Goal: Complete application form: Complete application form

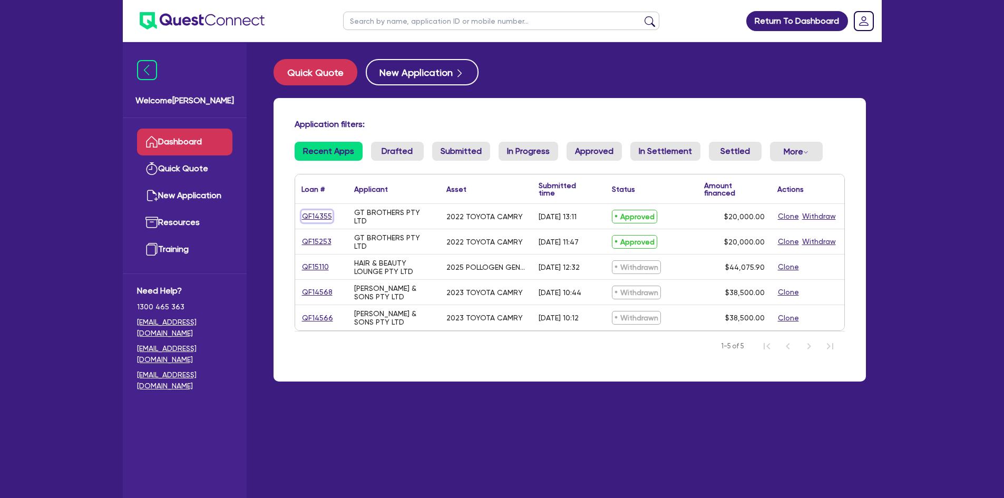
click at [306, 212] on link "QF14355" at bounding box center [316, 216] width 31 height 12
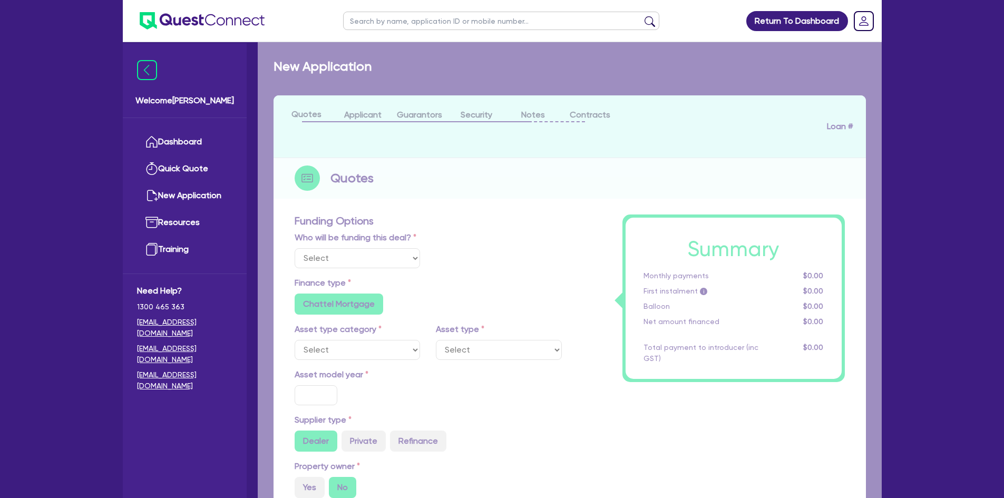
select select "Quest Finance - Own Book"
select select "CARS_AND_LIGHT_TRUCKS"
type input "2022"
type input "25,000"
type input "5,000"
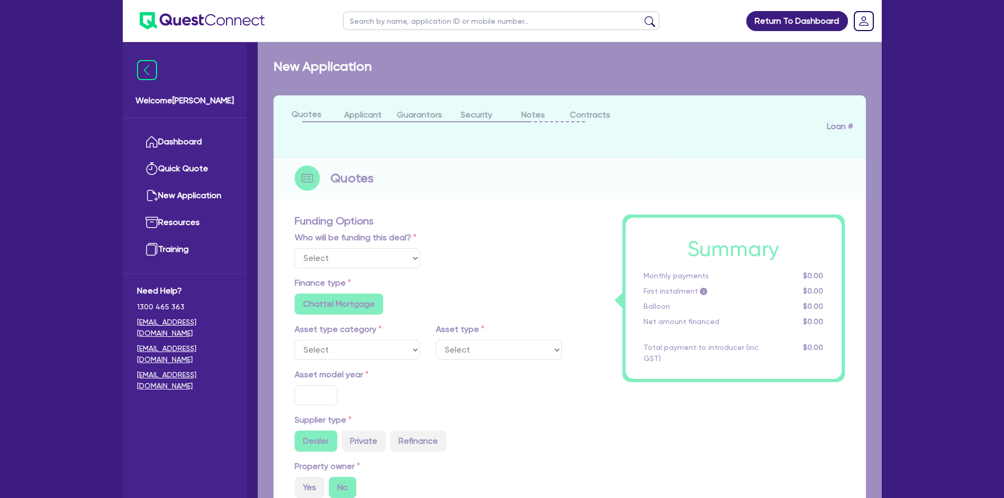
type input "9.49"
type input "1,898"
type input "17.95"
type input "909.09"
select select "PASSENGER_VEHICLES"
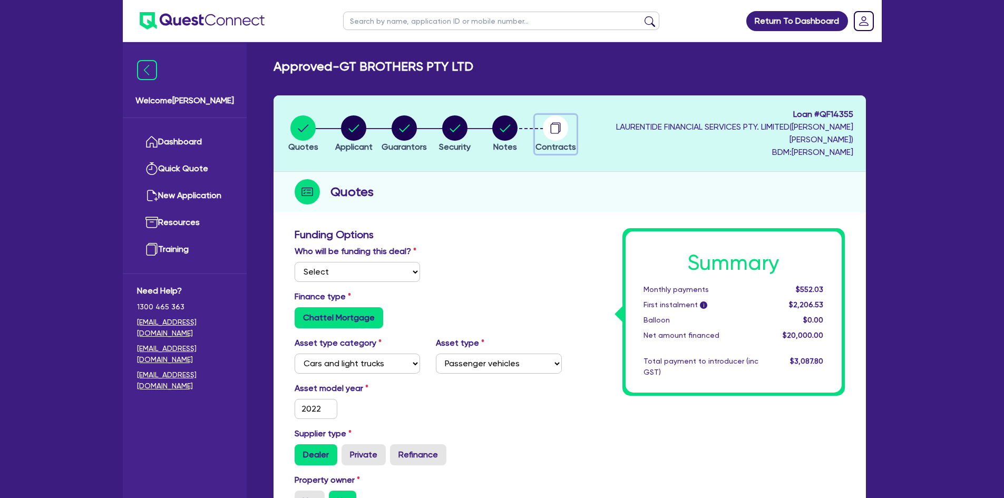
click at [568, 131] on circle "button" at bounding box center [555, 127] width 25 height 25
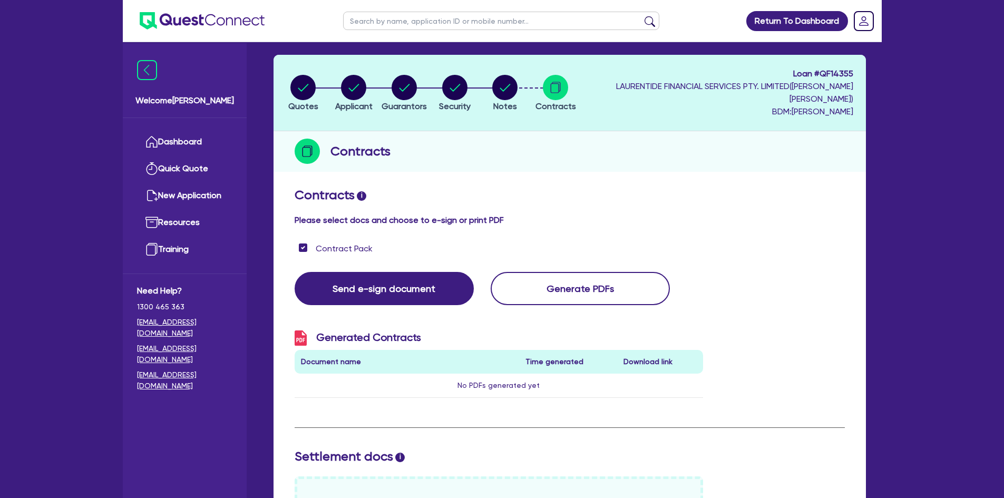
scroll to position [25, 0]
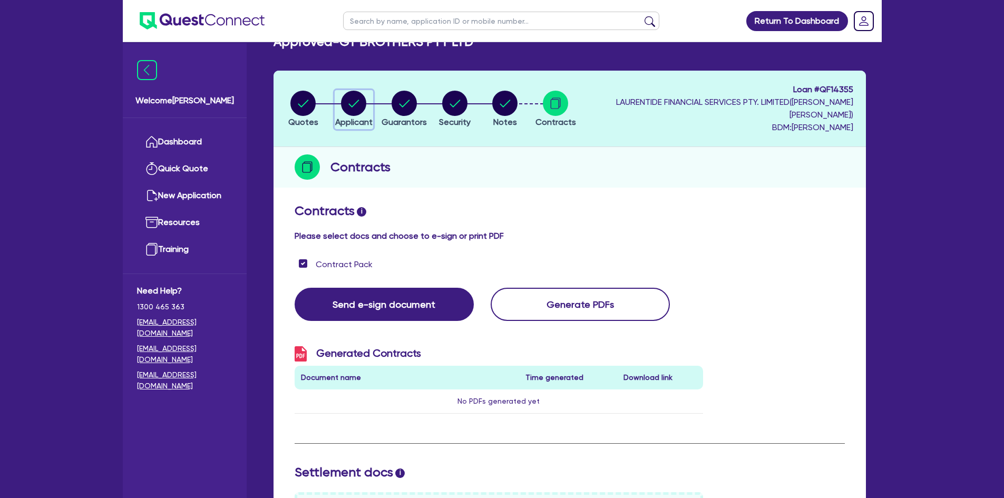
drag, startPoint x: 364, startPoint y: 100, endPoint x: 364, endPoint y: 115, distance: 15.3
click at [364, 100] on circle "button" at bounding box center [353, 103] width 25 height 25
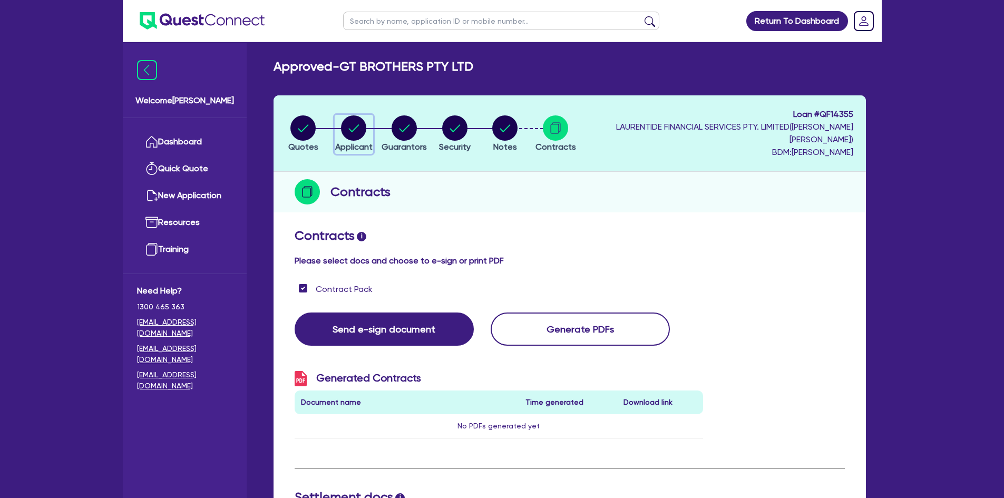
select select "COMPANY"
select select "RENTAL_REAL_ESTATE"
select select "MOTOR_VEHICLES"
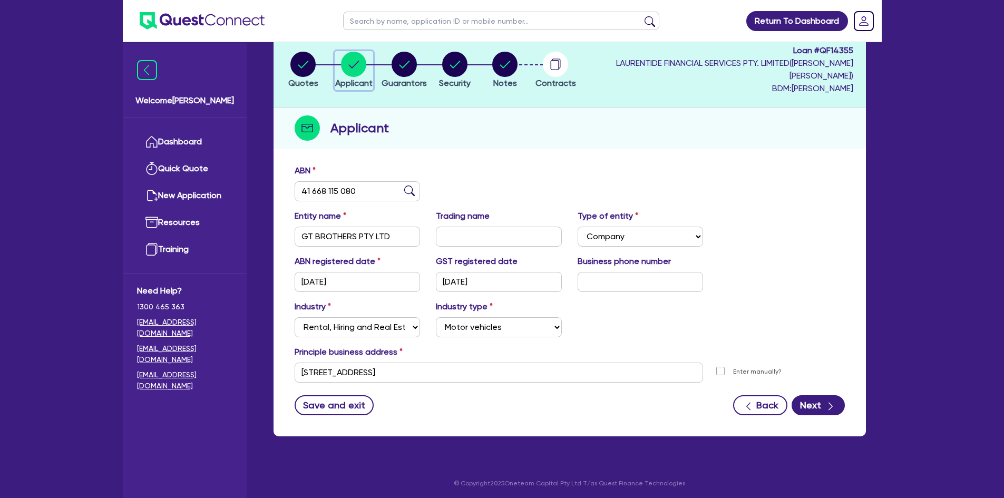
scroll to position [66, 0]
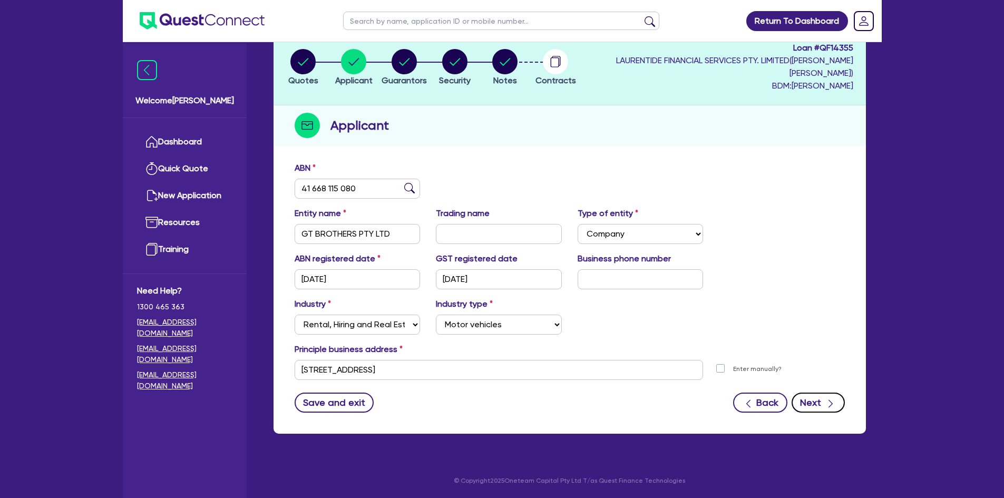
click at [824, 396] on button "Next" at bounding box center [817, 403] width 53 height 20
select select "MR"
select select "[GEOGRAPHIC_DATA]"
select select "MARRIED"
select select "CASH"
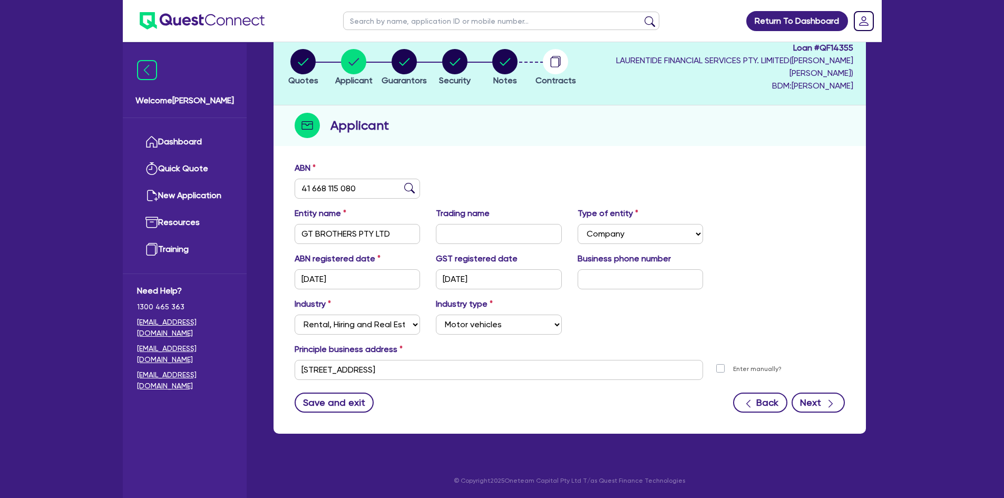
select select "HOUSEHOLD_PERSONAL"
select select "OTHER"
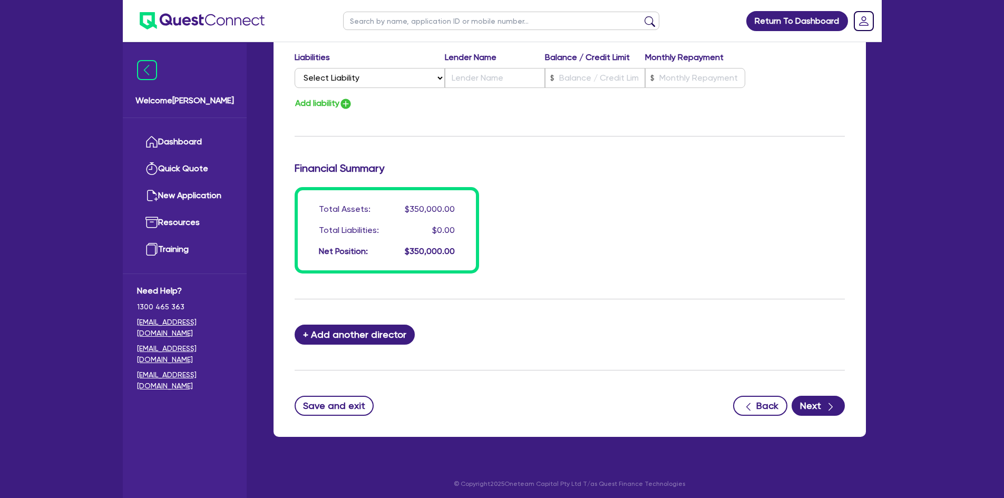
scroll to position [786, 0]
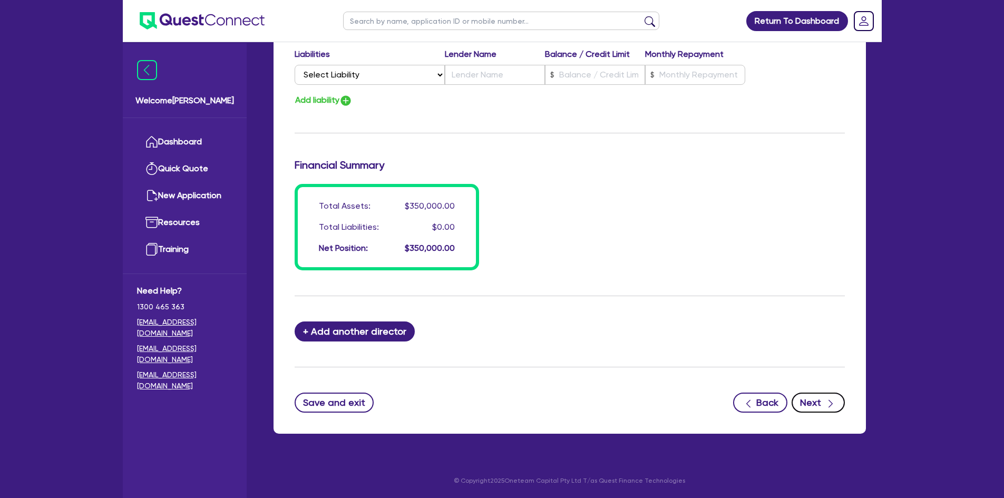
click at [826, 404] on icon "button" at bounding box center [830, 403] width 11 height 11
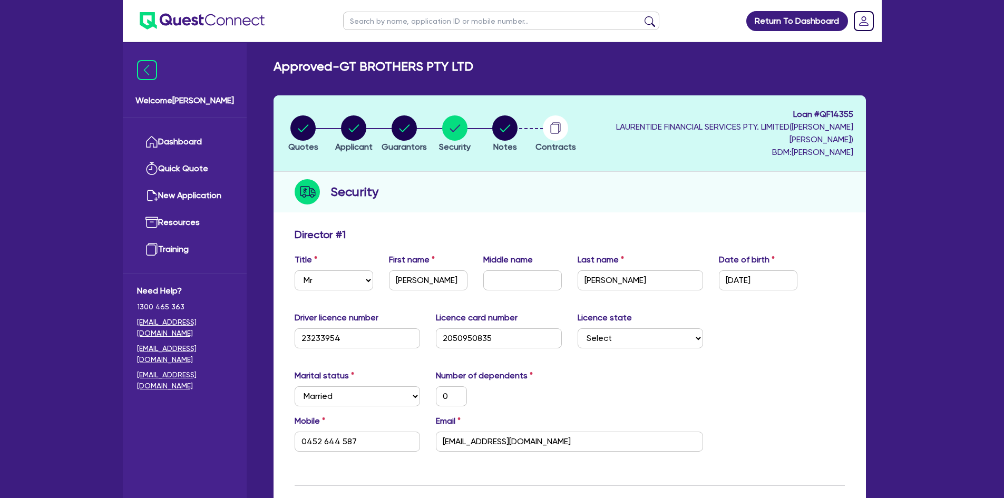
select select "CARS_AND_LIGHT_TRUCKS"
select select "PASSENGER_VEHICLES"
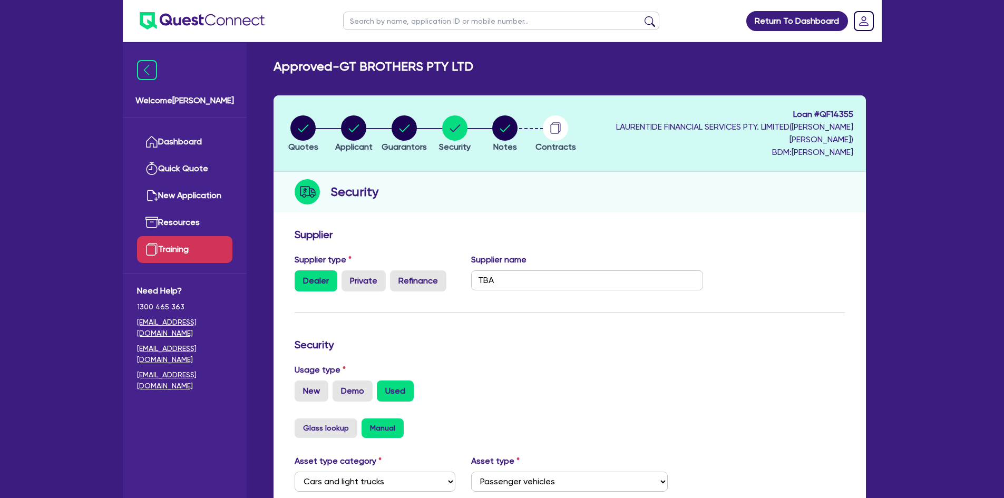
click at [173, 245] on link "Training" at bounding box center [184, 249] width 95 height 27
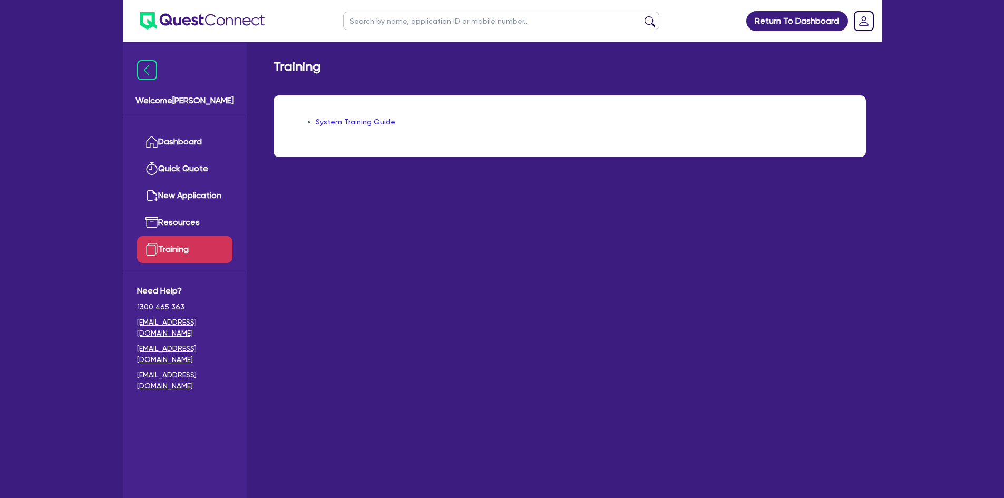
click at [359, 125] on link "System Training Guide" at bounding box center [356, 122] width 80 height 8
click at [177, 145] on link "Dashboard" at bounding box center [184, 142] width 95 height 27
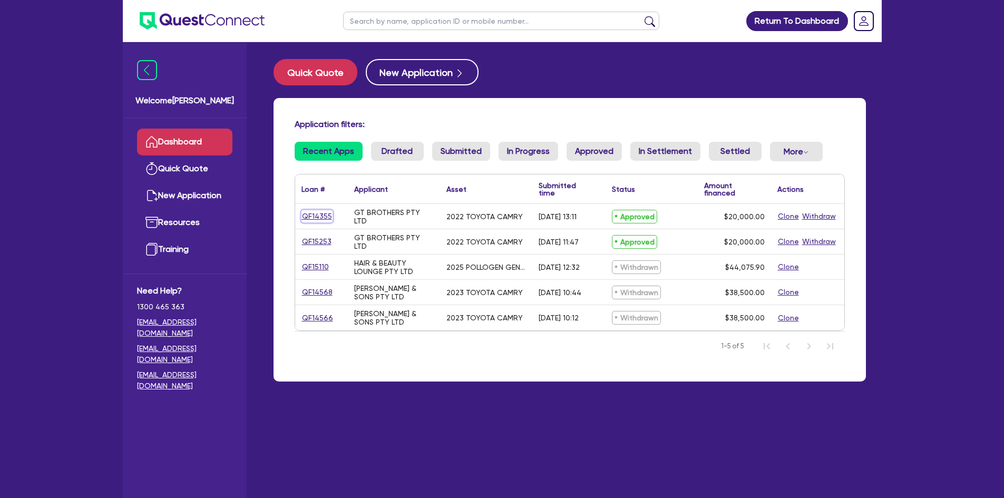
click at [312, 217] on link "QF14355" at bounding box center [316, 216] width 31 height 12
select select "Quest Finance - Own Book"
select select "CARS_AND_LIGHT_TRUCKS"
select select "PASSENGER_VEHICLES"
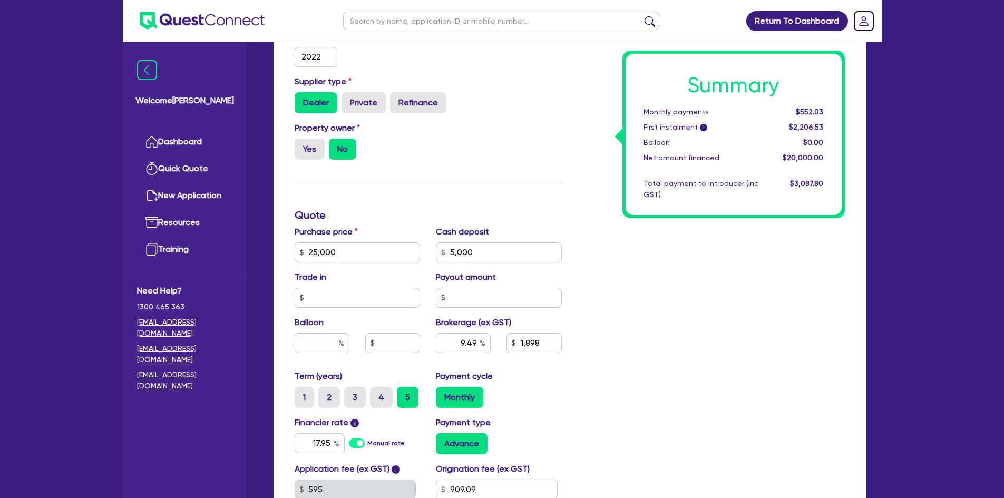
scroll to position [369, 0]
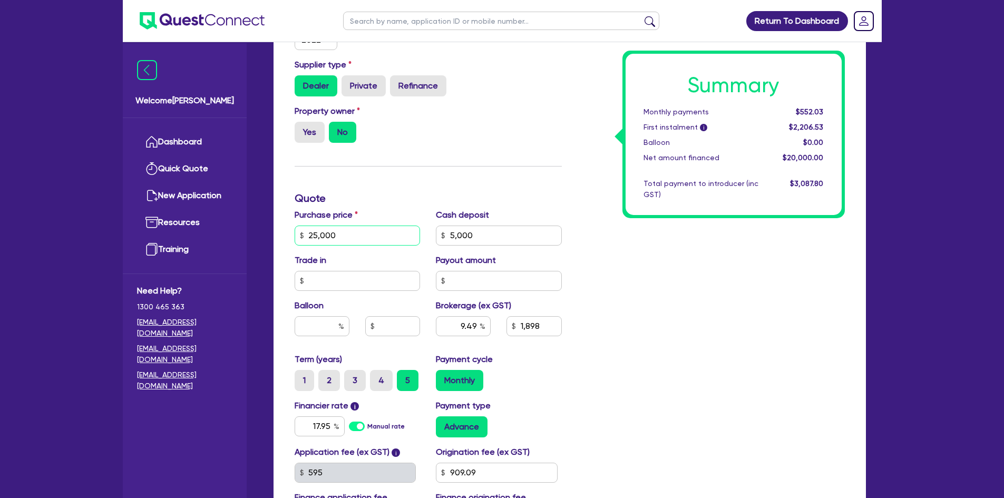
click at [332, 242] on input "25,000" at bounding box center [358, 236] width 126 height 20
type input "1"
type input "5,000"
type input "1,898"
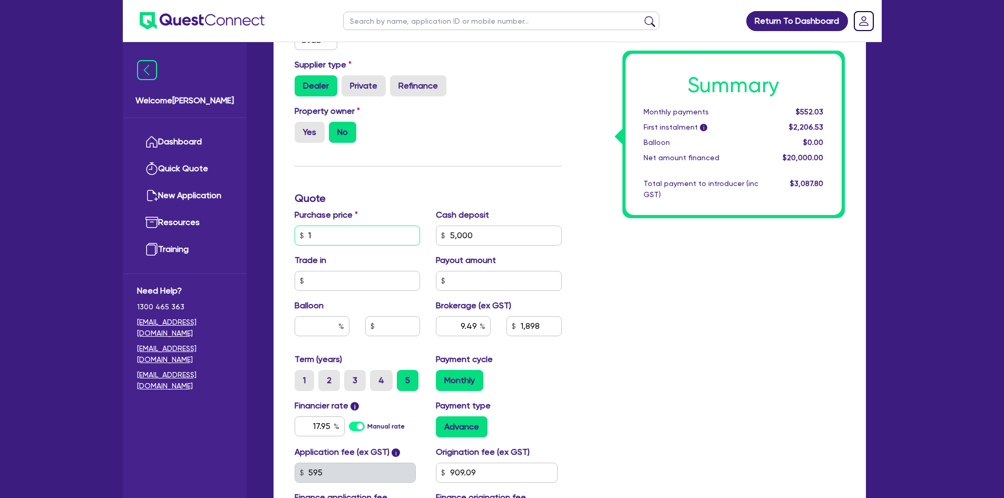
type input "14"
type input "5,000"
type input "1,898"
type input "145"
type input "5,000"
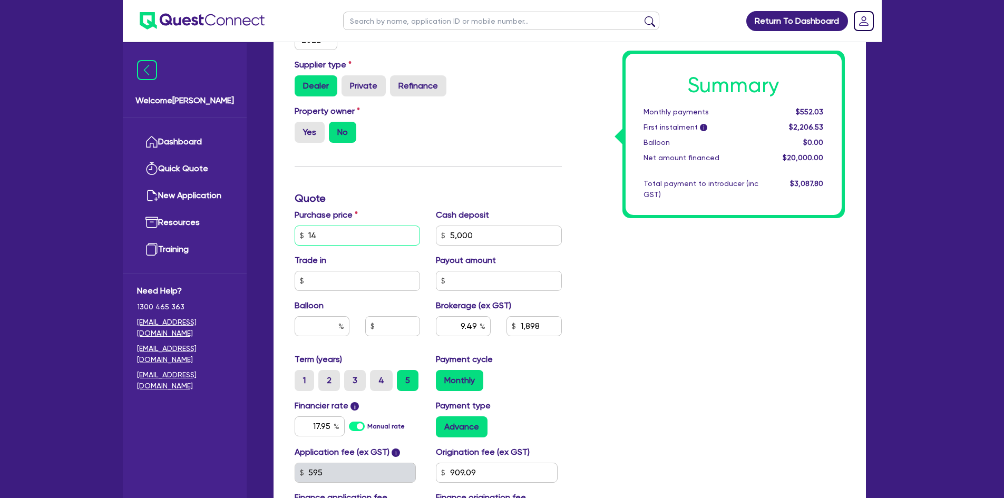
type input "1,898"
type input "1,450"
type input "5,000"
type input "1,898"
type input "14,500"
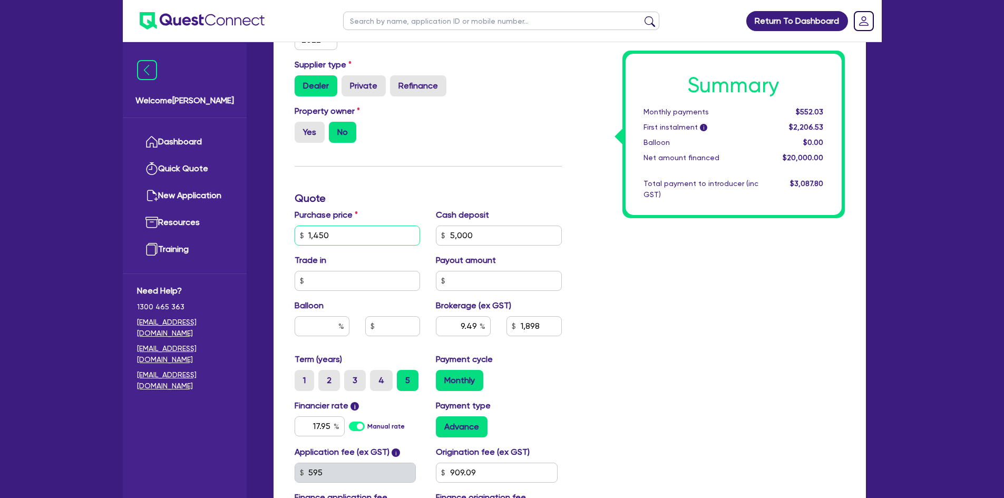
type input "5,000"
type input "1,898"
type input "14,500"
type input "5,000"
type input "1,898"
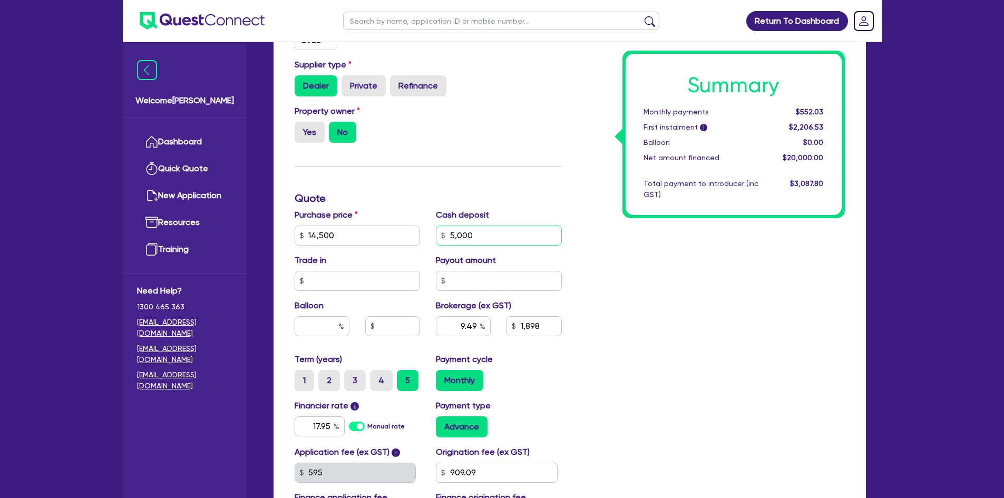
type input "5,000"
type input "901.55"
click at [475, 238] on input "5,000" at bounding box center [499, 236] width 126 height 20
type input "0.00"
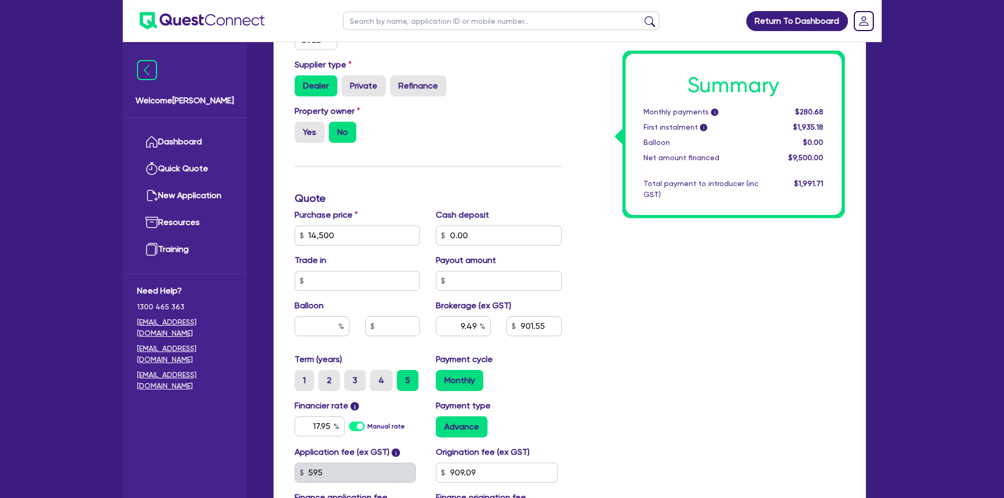
type input "1,376.05"
click at [692, 304] on div "Summary Monthly payments i $280.68 First instalment i $1,935.18 Balloon $0.00 N…" at bounding box center [711, 198] width 283 height 678
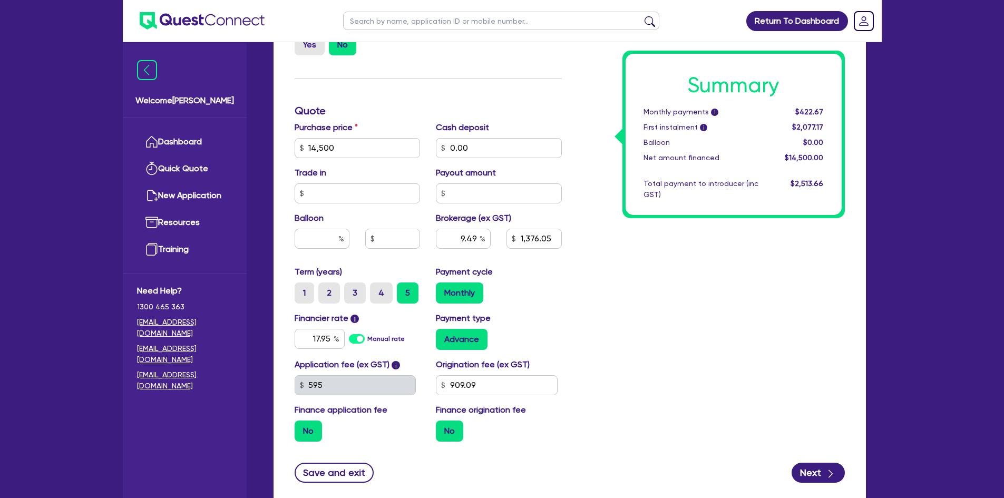
scroll to position [474, 0]
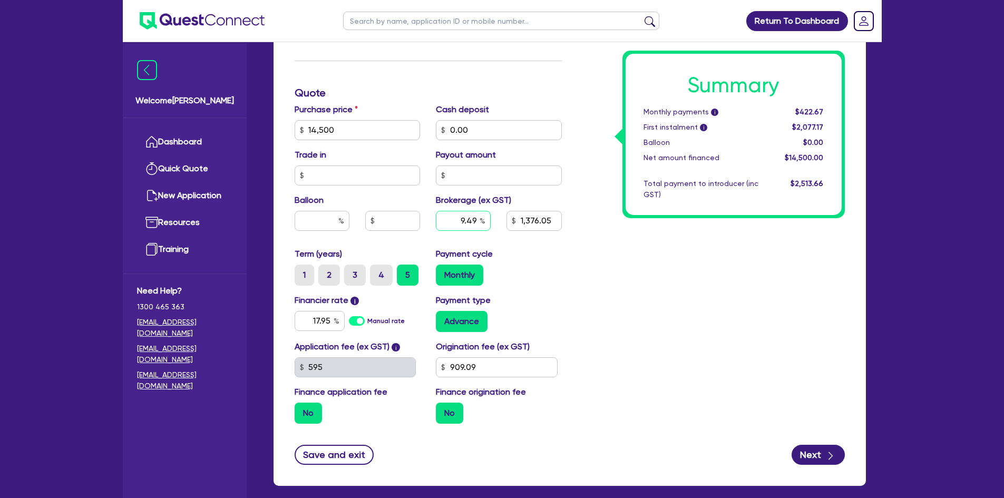
click at [467, 223] on input "9.49" at bounding box center [463, 221] width 55 height 20
type input "6"
type input "1,376.05"
type input "6"
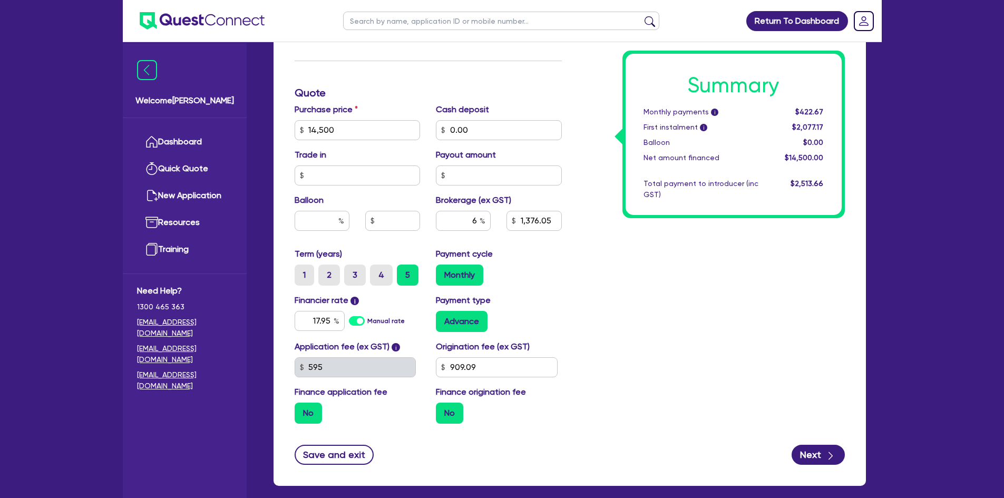
click at [657, 282] on div "Summary Monthly payments i $422.67 First instalment i $2,077.17 Balloon $0.00 N…" at bounding box center [711, 93] width 283 height 678
click at [522, 218] on input "870" at bounding box center [533, 221] width 55 height 20
type input "930"
click at [608, 291] on div "Summary Monthly payments i $410.41 First instalment i $2,064.91 Balloon $0.00 N…" at bounding box center [711, 93] width 283 height 678
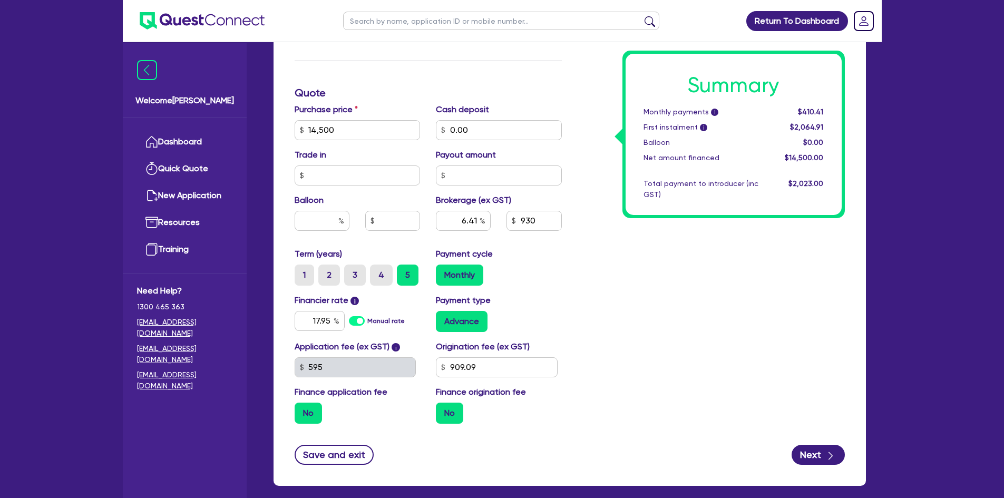
click at [367, 321] on label "Manual rate" at bounding box center [385, 320] width 37 height 9
click at [0, 0] on input "Manual rate" at bounding box center [0, 0] width 0 height 0
type input "6.41"
type input "17.95"
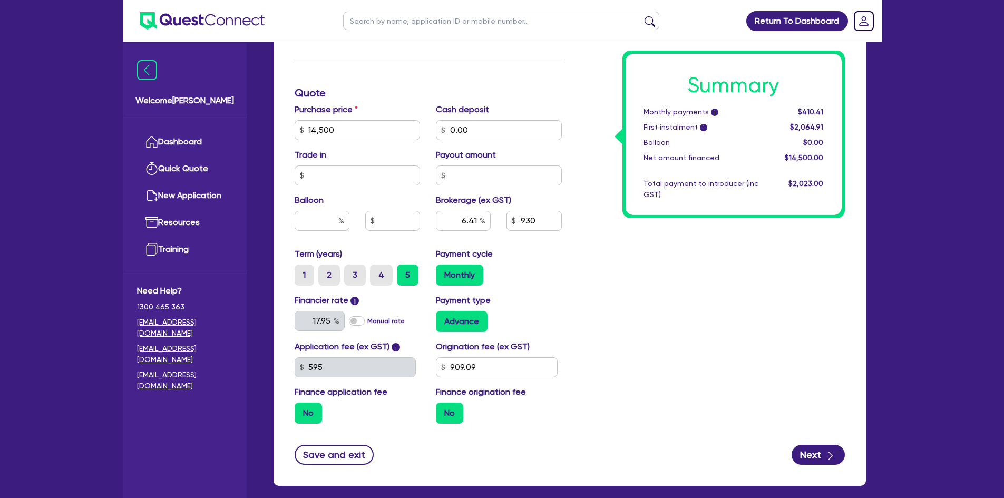
click at [367, 320] on label "Manual rate" at bounding box center [385, 320] width 37 height 9
click at [0, 0] on input "Manual rate" at bounding box center [0, 0] width 0 height 0
type input "6.41"
click at [367, 319] on label "Manual rate" at bounding box center [385, 320] width 37 height 9
click at [0, 0] on input "Manual rate" at bounding box center [0, 0] width 0 height 0
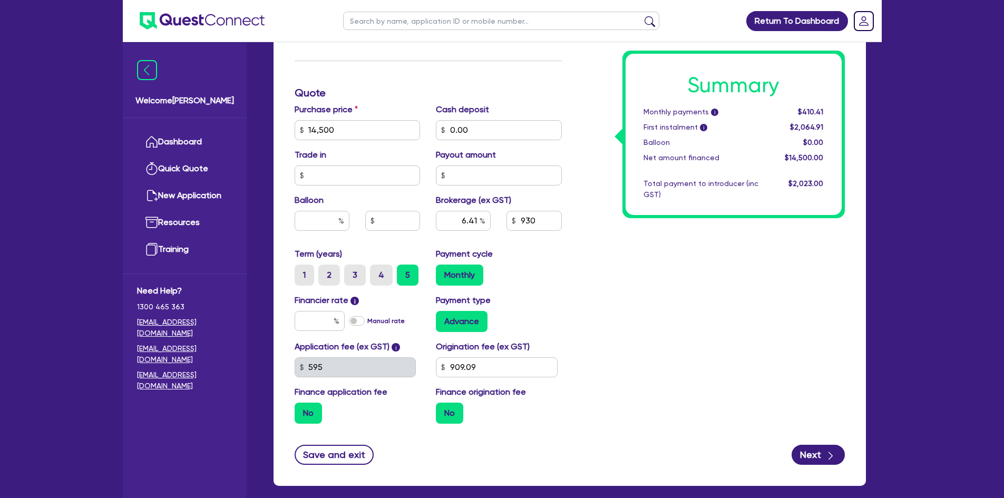
type input "6.41"
type input "17.95"
click at [591, 309] on div "Summary Monthly payments i $410.41 First instalment i $2,064.91 Balloon $0.00 N…" at bounding box center [711, 93] width 283 height 678
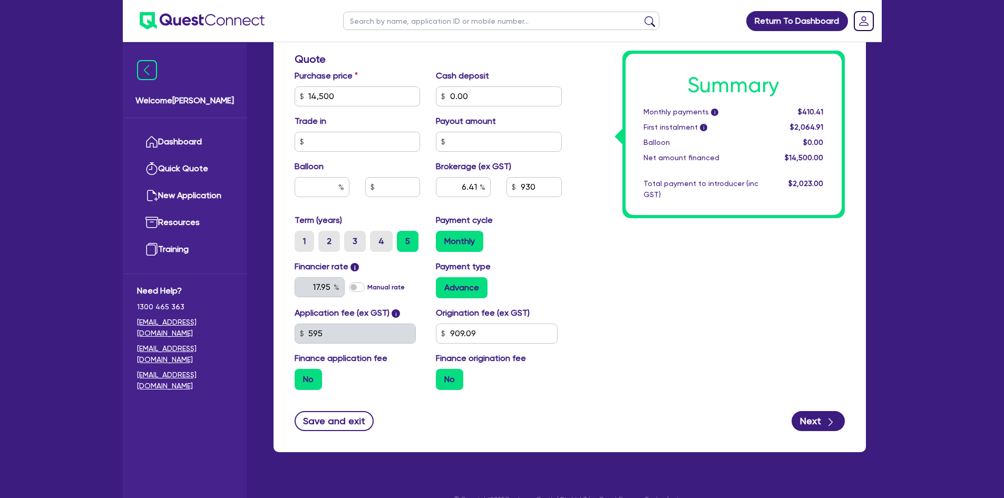
scroll to position [526, 0]
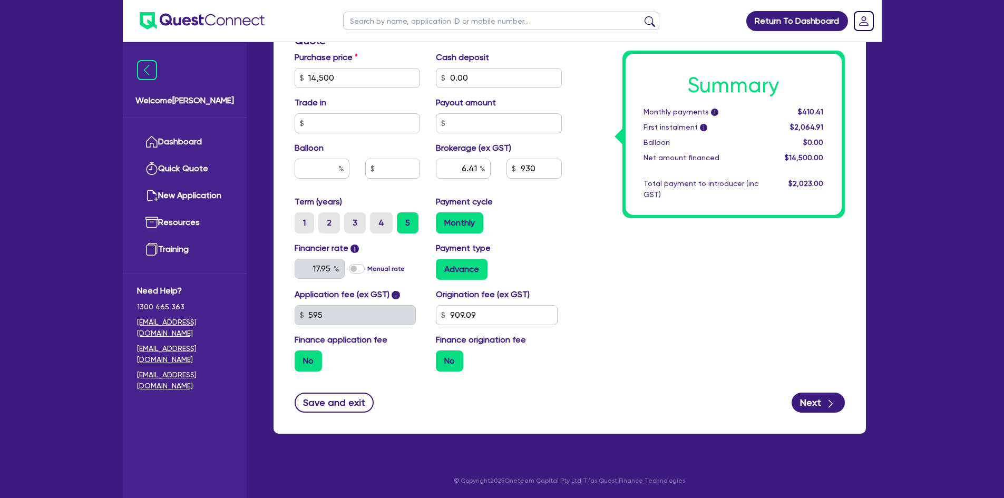
drag, startPoint x: 642, startPoint y: 290, endPoint x: 633, endPoint y: 292, distance: 9.3
click at [642, 290] on div "Summary Monthly payments i $410.41 First instalment i $2,064.91 Balloon $0.00 N…" at bounding box center [711, 41] width 283 height 678
click at [818, 398] on button "Next" at bounding box center [817, 403] width 53 height 20
type input "6.41"
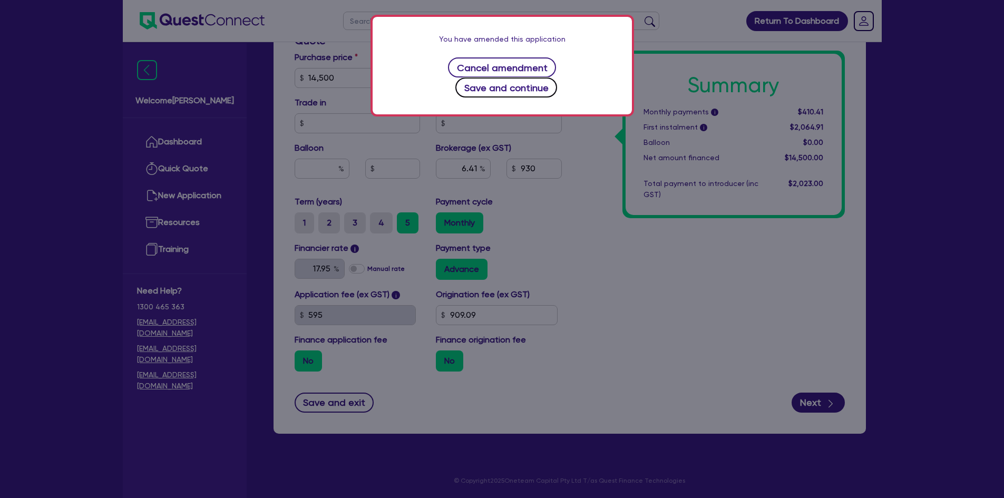
click at [551, 77] on button "Save and continue" at bounding box center [506, 87] width 102 height 20
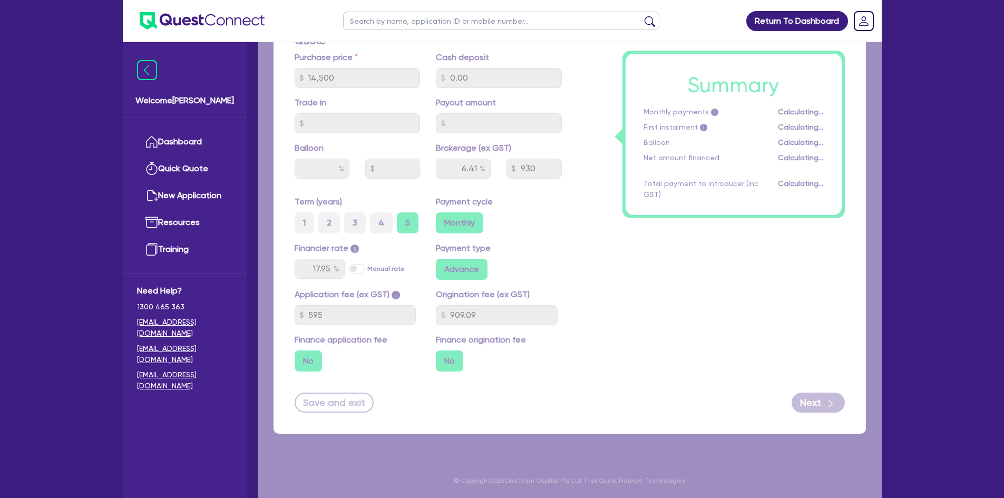
select select "COMPANY"
select select "RENTAL_REAL_ESTATE"
select select "MOTOR_VEHICLES"
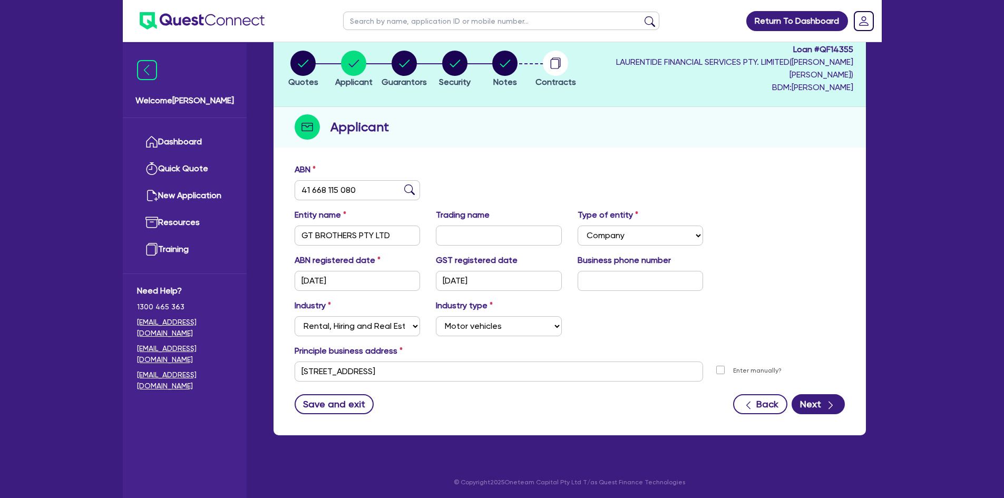
scroll to position [66, 0]
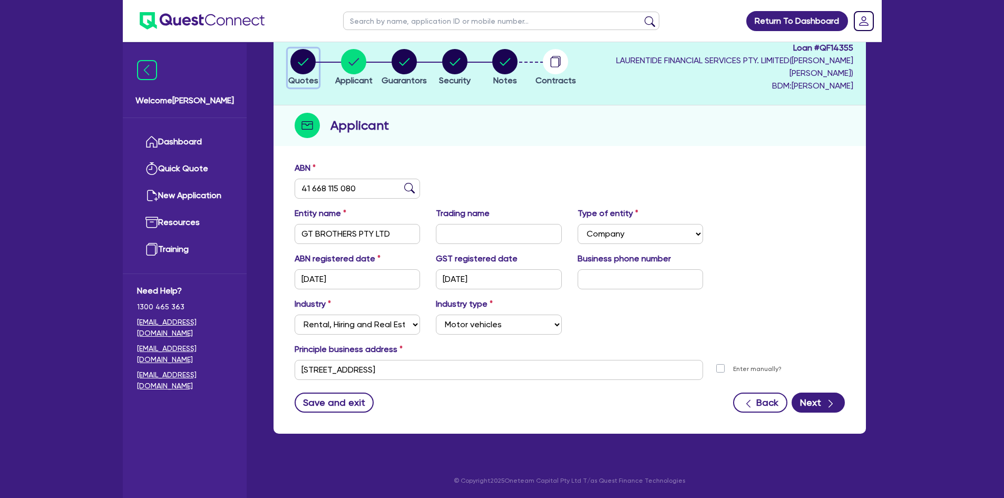
drag, startPoint x: 301, startPoint y: 61, endPoint x: 306, endPoint y: 69, distance: 8.8
click at [301, 61] on circle "button" at bounding box center [302, 61] width 25 height 25
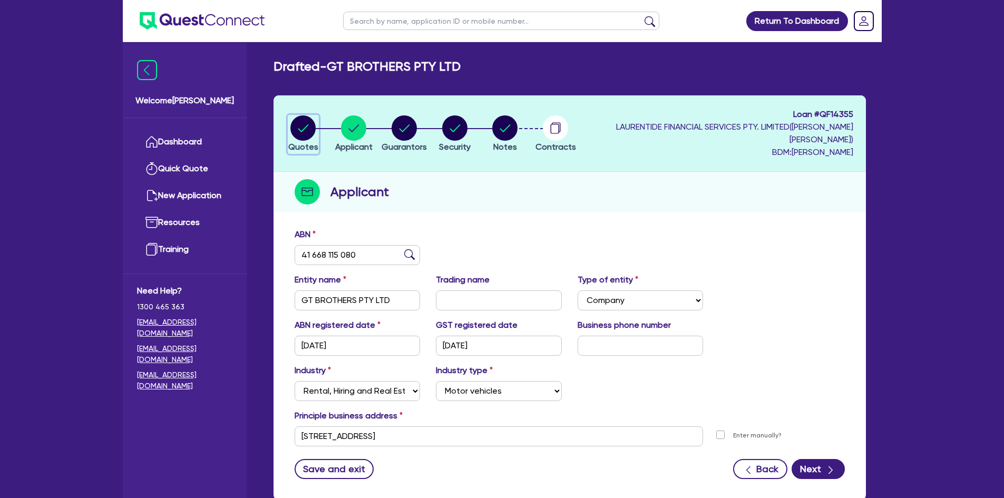
select select "Quest Finance - Own Book"
select select "CARS_AND_LIGHT_TRUCKS"
select select "PASSENGER_VEHICLES"
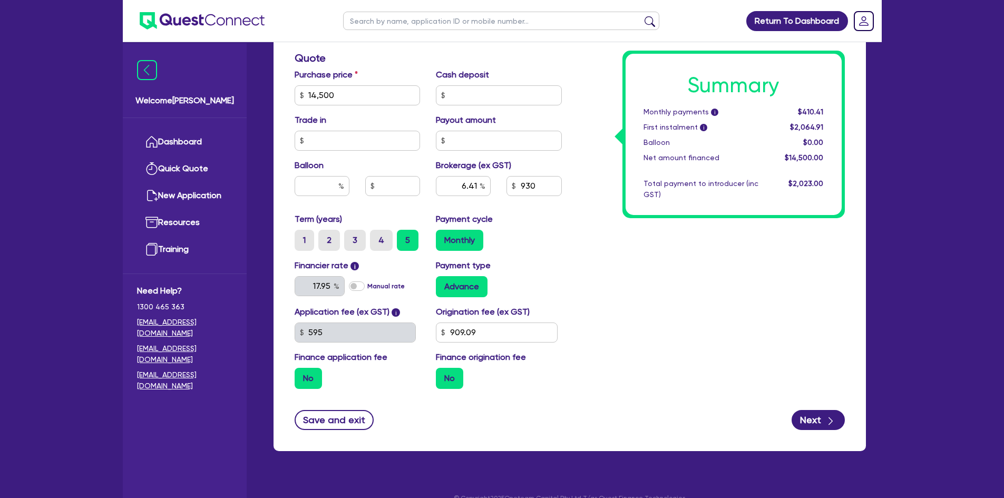
scroll to position [526, 0]
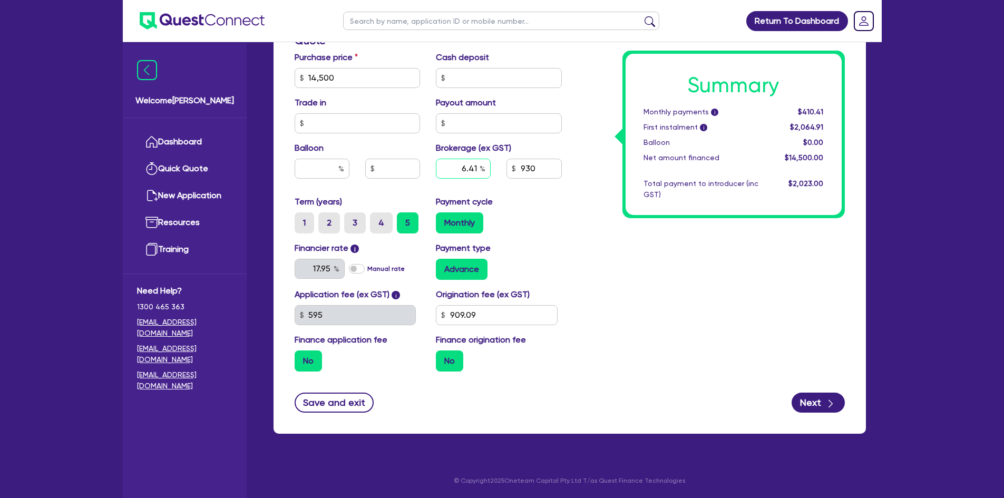
click at [475, 173] on input "6.41" at bounding box center [463, 169] width 55 height 20
type input "14,500"
type input "6"
type input "14,500"
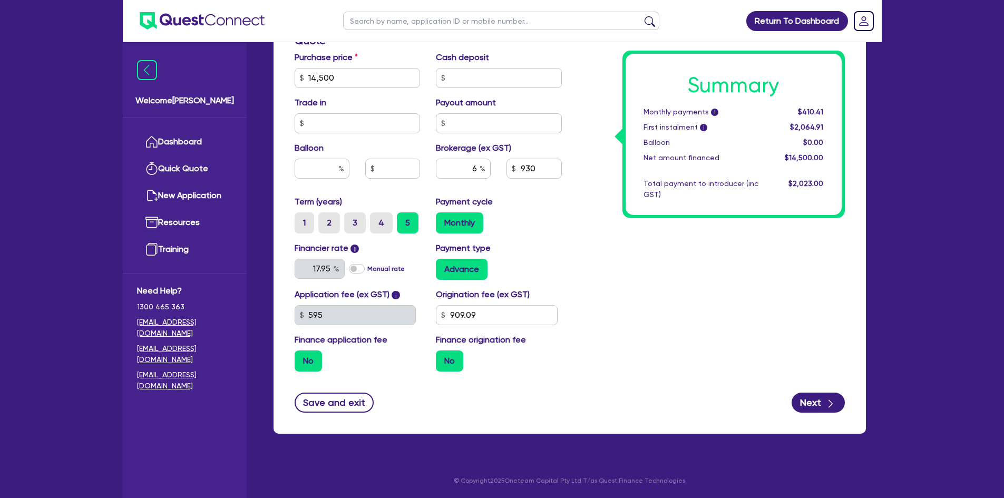
type input "870"
click at [572, 250] on div "Summary Monthly payments i $410.41 First instalment i $2,064.91 Balloon $0.00 N…" at bounding box center [711, 41] width 283 height 678
click at [812, 398] on button "Next" at bounding box center [817, 403] width 53 height 20
type input "14,500"
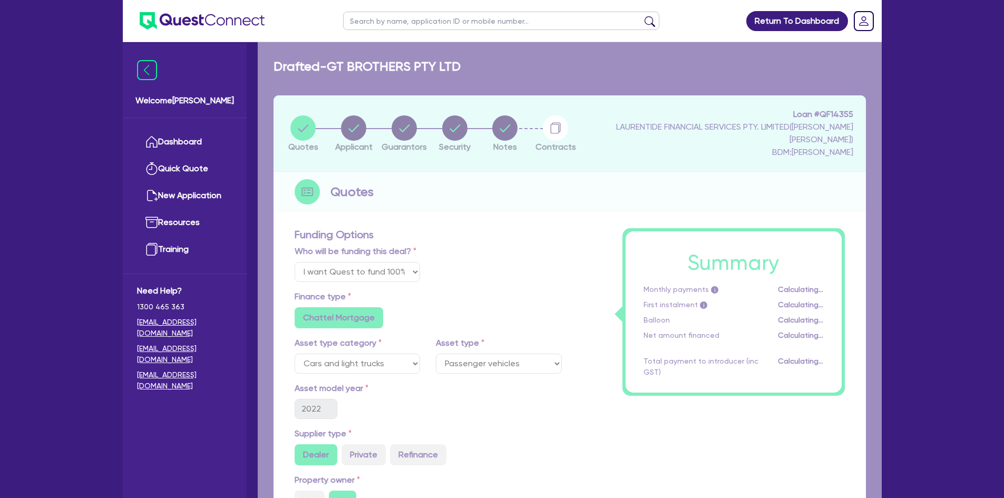
select select "COMPANY"
select select "RENTAL_REAL_ESTATE"
select select "MOTOR_VEHICLES"
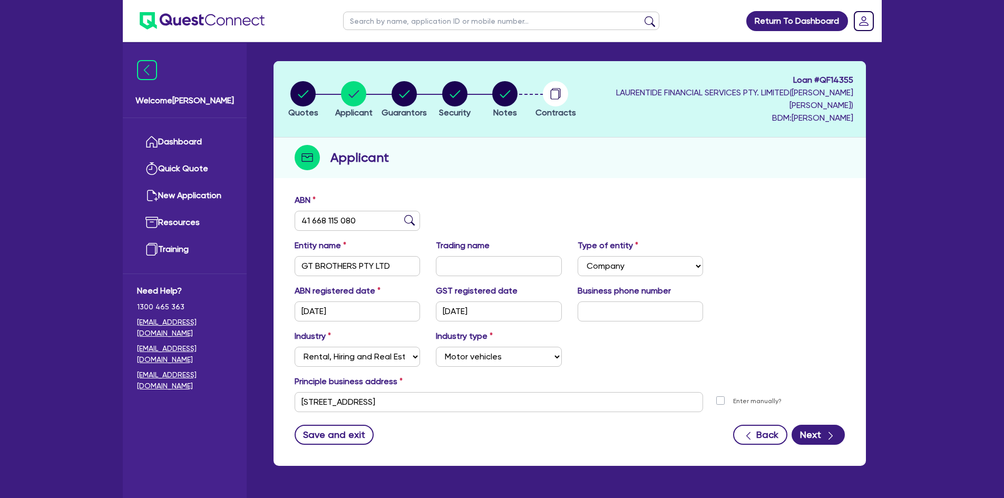
scroll to position [53, 0]
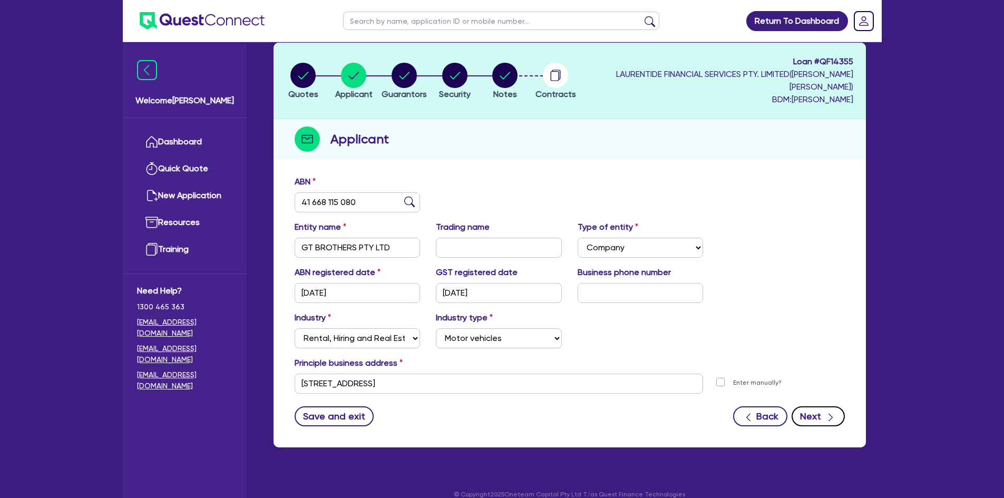
click at [814, 410] on button "Next" at bounding box center [817, 416] width 53 height 20
select select "MR"
select select "NSW"
select select "MARRIED"
select select "CASH"
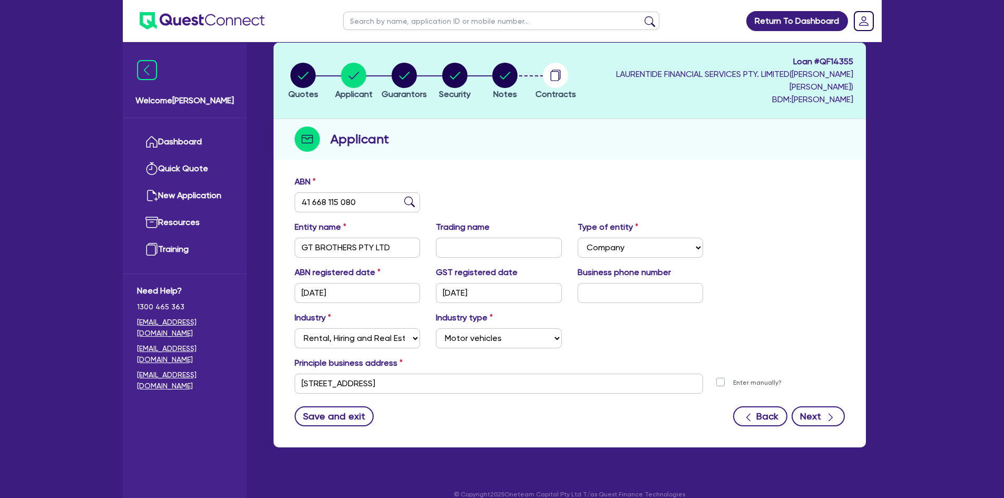
select select "HOUSEHOLD_PERSONAL"
select select "OTHER"
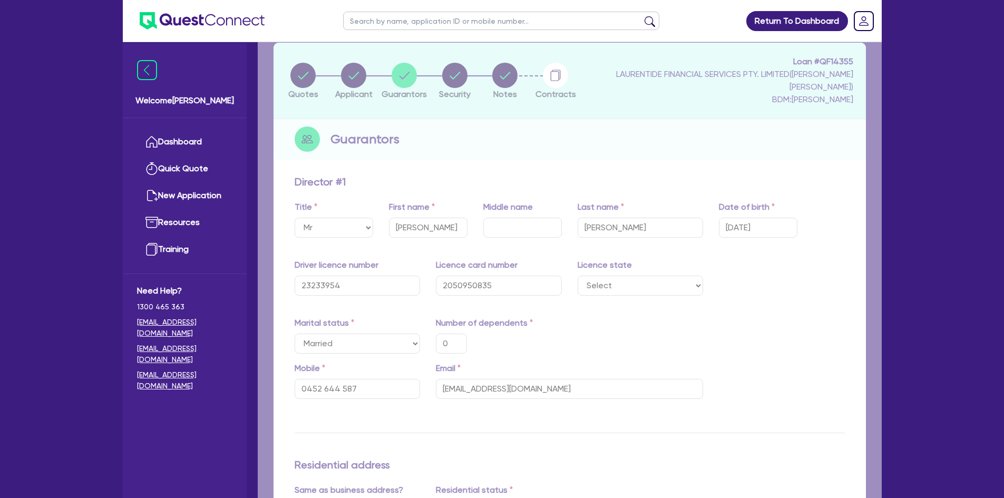
type input "0"
type input "0452 644 587"
type input "10,000"
type input "40,000"
type input "300,000"
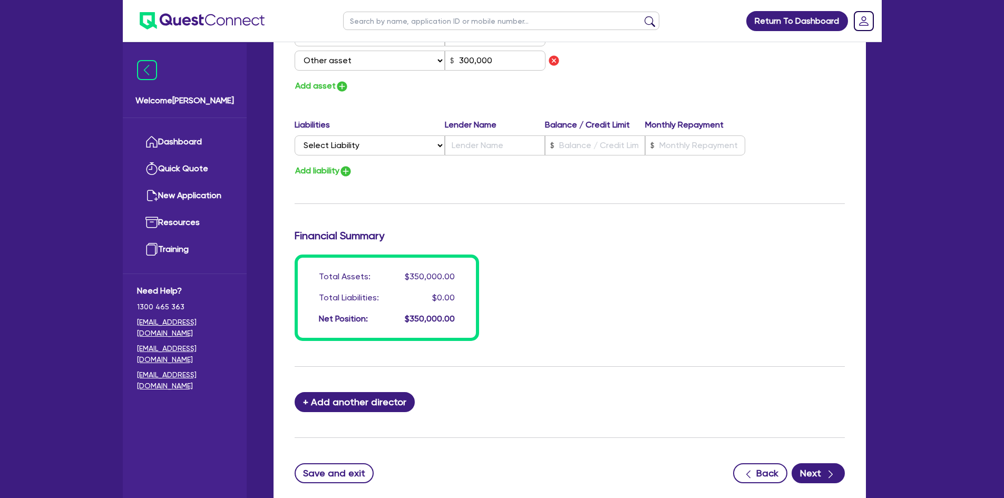
scroll to position [786, 0]
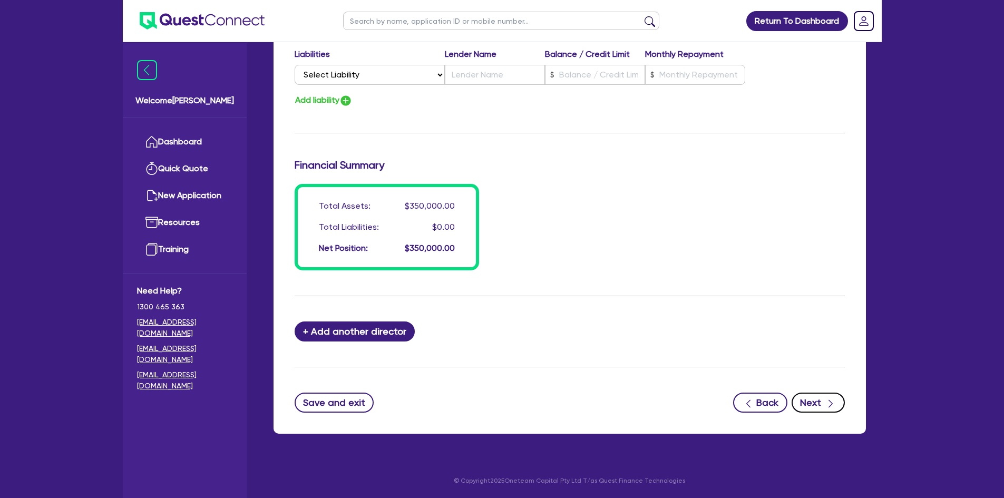
click at [824, 396] on button "Next" at bounding box center [817, 403] width 53 height 20
select select "CARS_AND_LIGHT_TRUCKS"
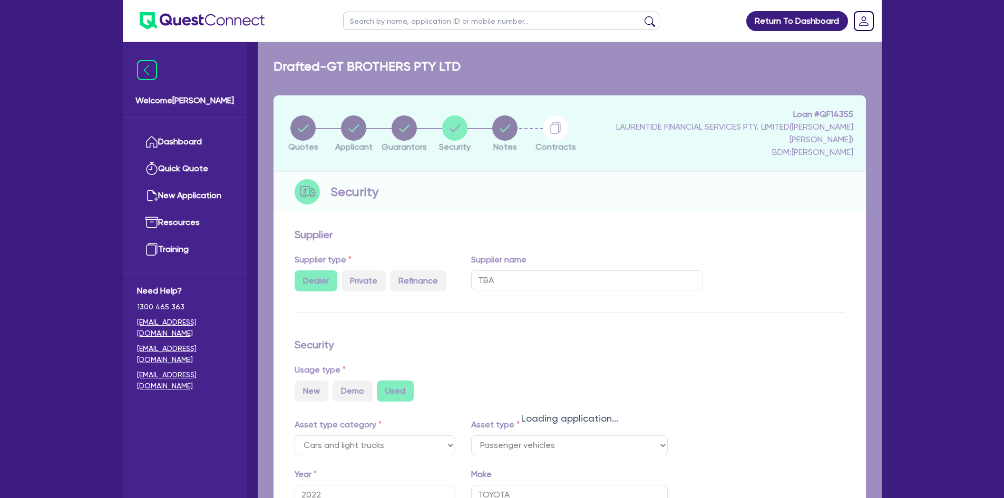
select select "PASSENGER_VEHICLES"
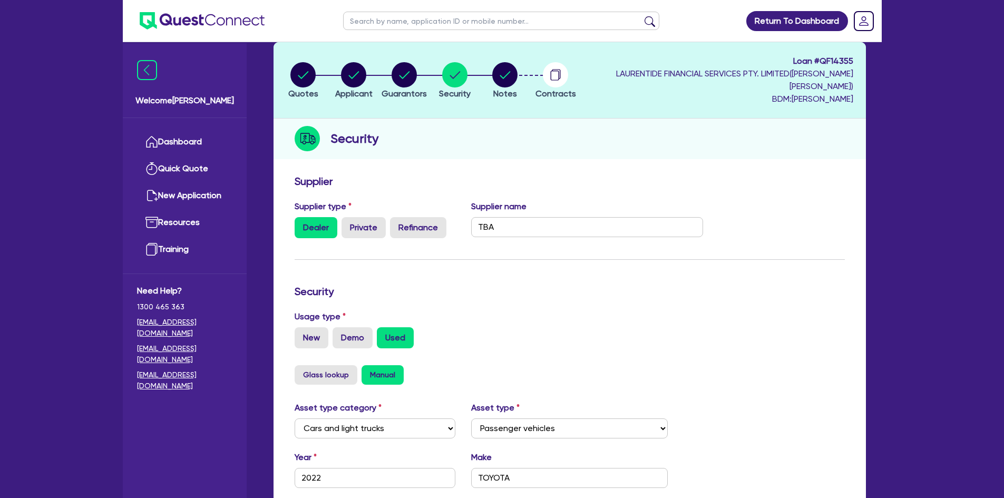
scroll to position [53, 0]
drag, startPoint x: 526, startPoint y: 223, endPoint x: 463, endPoint y: 223, distance: 63.8
click at [463, 223] on div "Supplier type Dealer Private Refinance Supplier name TBA" at bounding box center [499, 224] width 425 height 46
paste input "Cessnock Automotive Sales Pty. Ltd."
type input "Cessnock Automotive Sales Pty. Ltd."
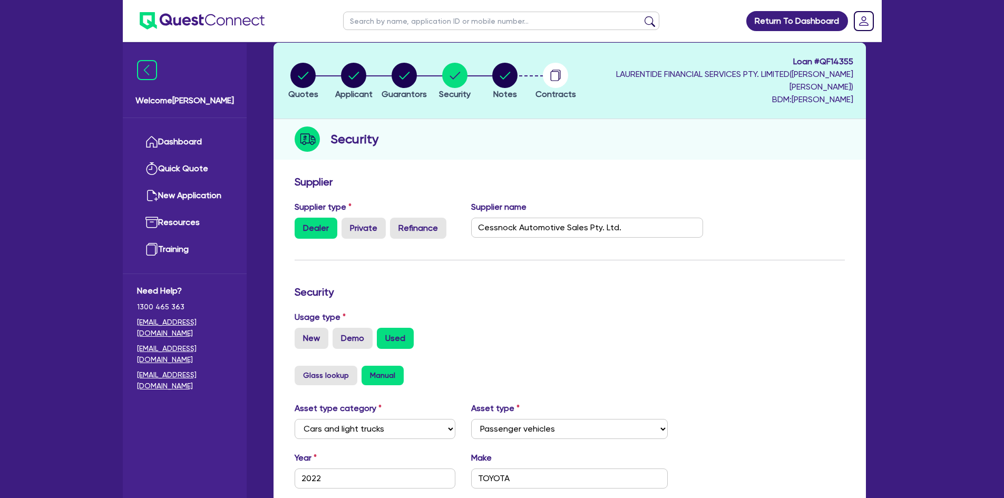
click at [669, 267] on form "Supplier Supplier type Dealer Private Refinance Supplier name Cessnock Automoti…" at bounding box center [570, 426] width 550 height 503
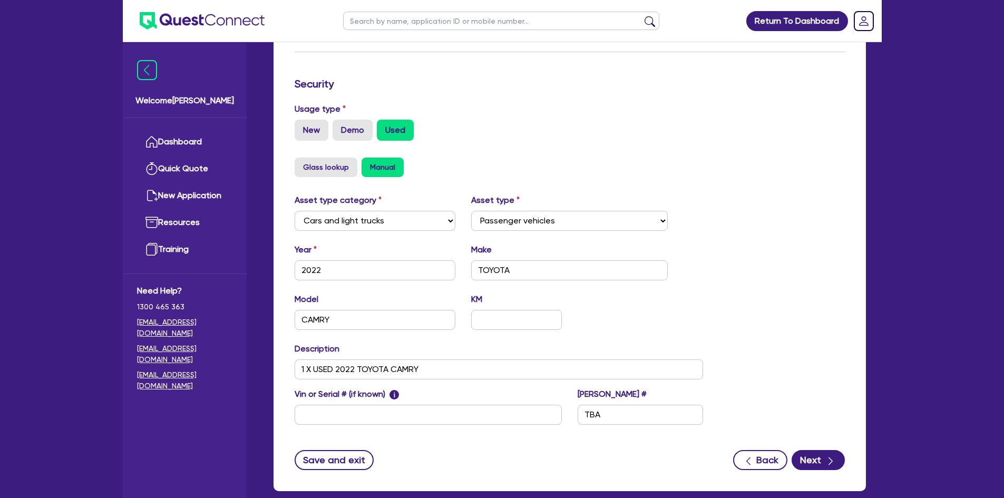
scroll to position [263, 0]
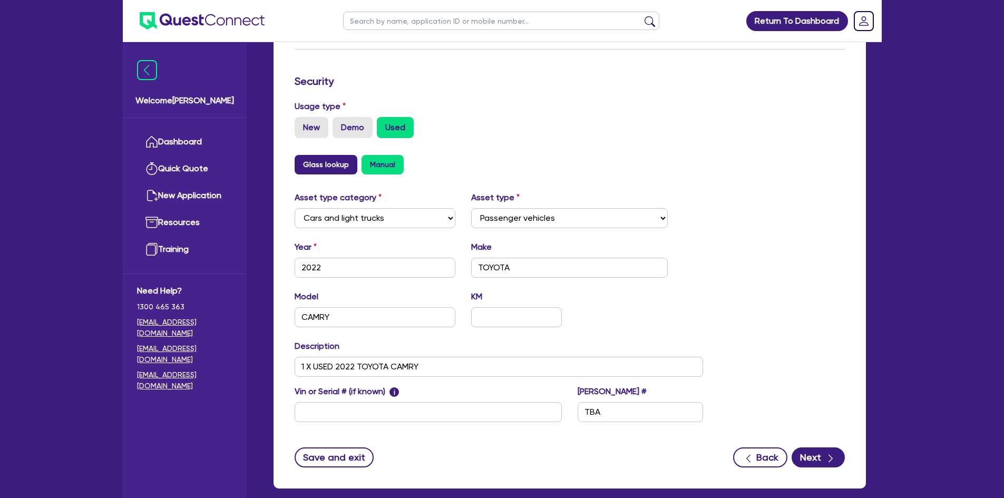
click at [334, 161] on button "Glass lookup" at bounding box center [326, 164] width 63 height 19
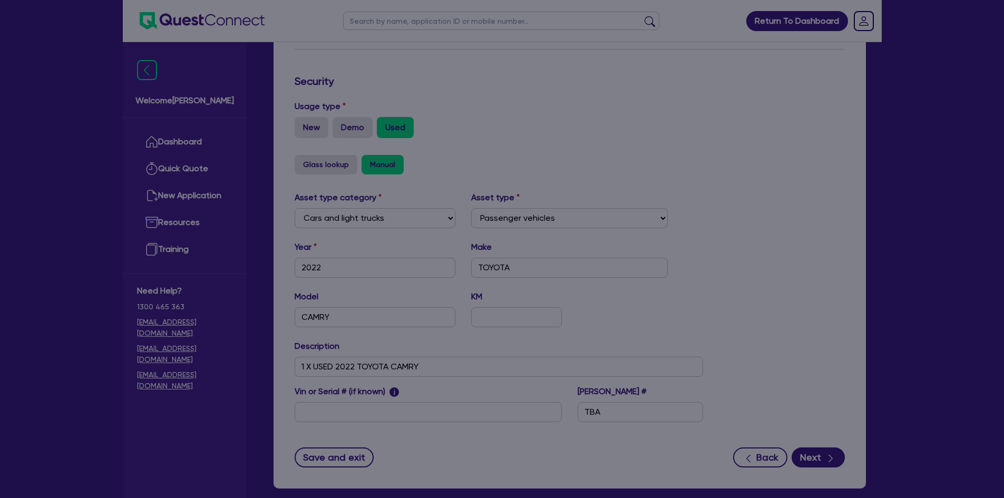
select select "2022"
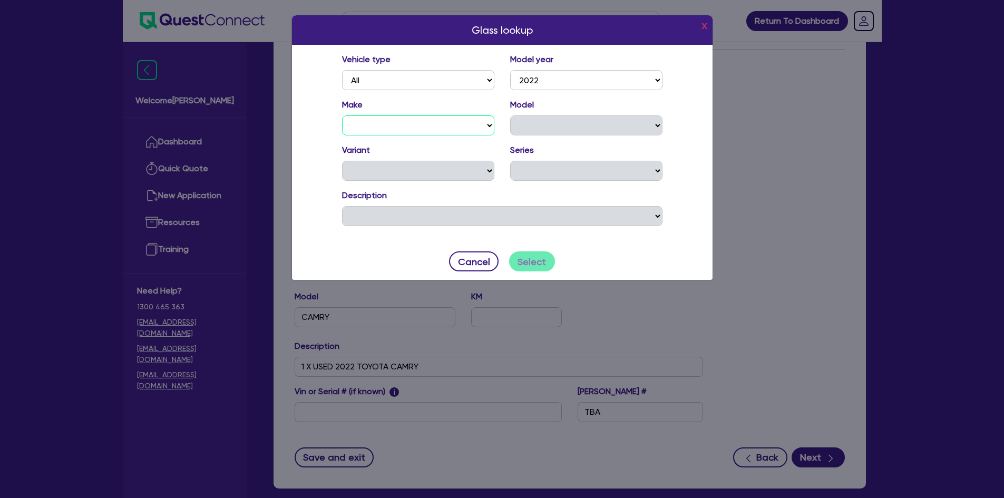
drag, startPoint x: 424, startPoint y: 131, endPoint x: 415, endPoint y: 134, distance: 9.5
click at [424, 131] on select "ABARTH ALFA ROMEO ALPINE ASTON MARTIN AUDI BENTLEY BMW ALPINA BMW BYD CATERHAM …" at bounding box center [418, 125] width 152 height 20
select select "KIA"
click at [560, 126] on select "CARNIVAL CERATO EV6 NIRO PICANTO RIO SELTOS SORENTO SPORTAGE STINGER STONIC" at bounding box center [586, 125] width 152 height 20
select select "PIC"
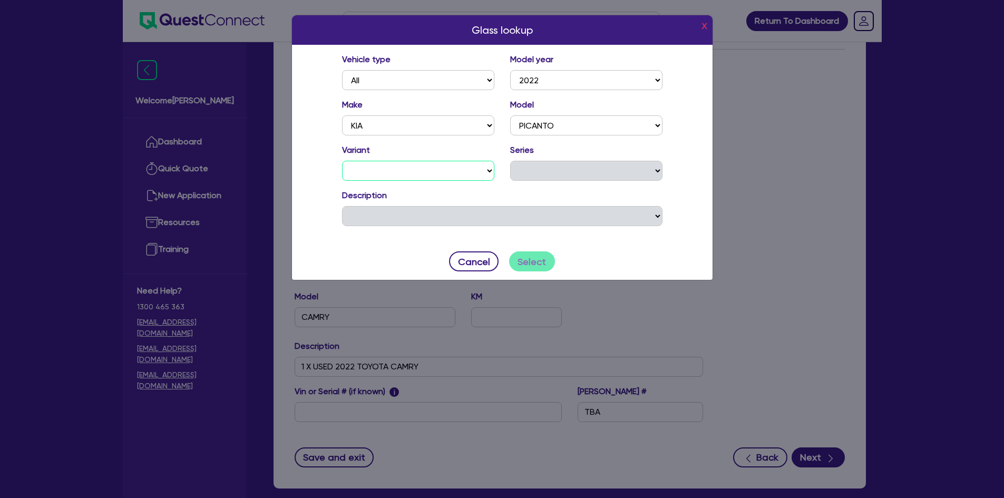
click at [457, 177] on select "GT (TURBO) (PE) GT-LINE (PE) S (PE)" at bounding box center [418, 171] width 152 height 20
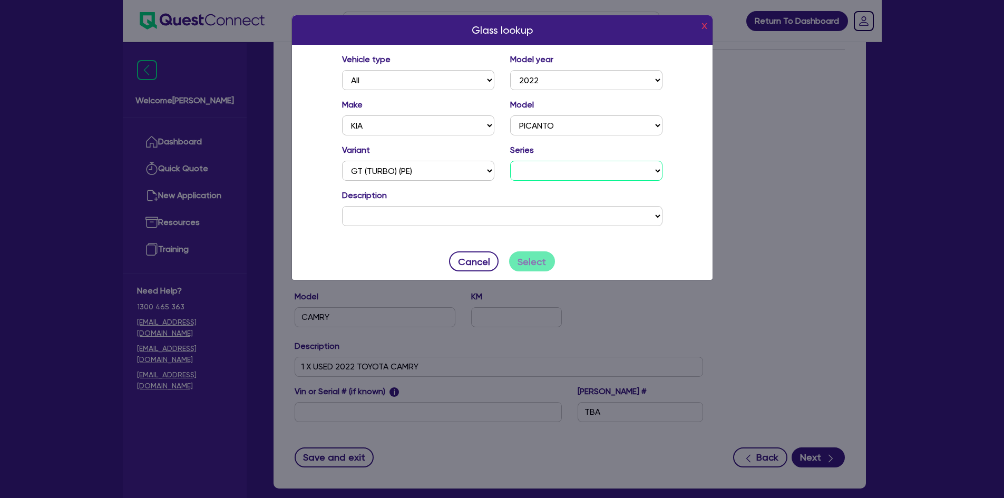
click at [564, 170] on select "JA MY22 JA MY23" at bounding box center [586, 171] width 152 height 20
click at [428, 172] on select "GT (TURBO) (PE) GT-LINE (PE) S (PE)" at bounding box center [418, 171] width 152 height 20
select select "S (PE)"
click at [533, 165] on select "JA MY22 JA MY23" at bounding box center [586, 171] width 152 height 20
select select "23"
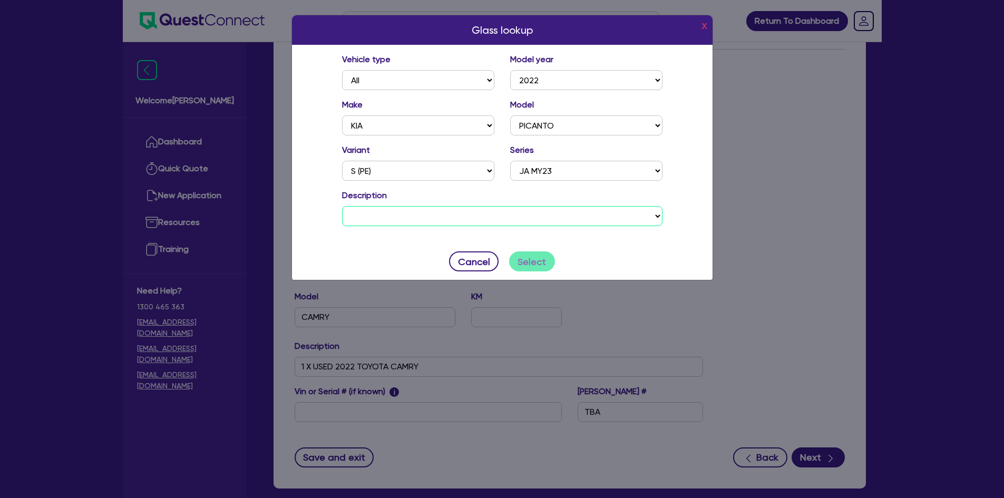
drag, startPoint x: 501, startPoint y: 219, endPoint x: 499, endPoint y: 224, distance: 5.9
click at [501, 219] on select "KIA PICANTO S (PE) JA MY23 5D HATCHBACK INLINE 4 1248 cc MPFI 4 SP AUTOMATIC KI…" at bounding box center [502, 216] width 320 height 20
select select "0C5822"
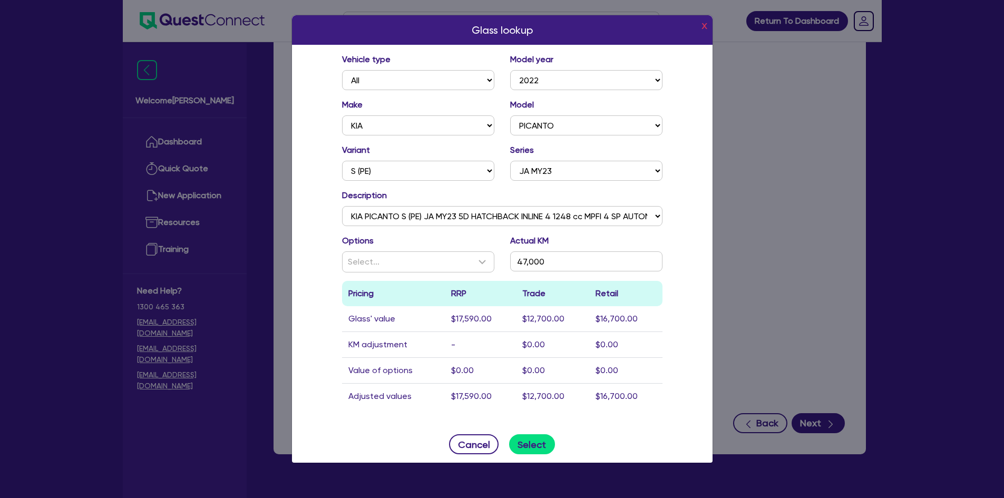
scroll to position [316, 0]
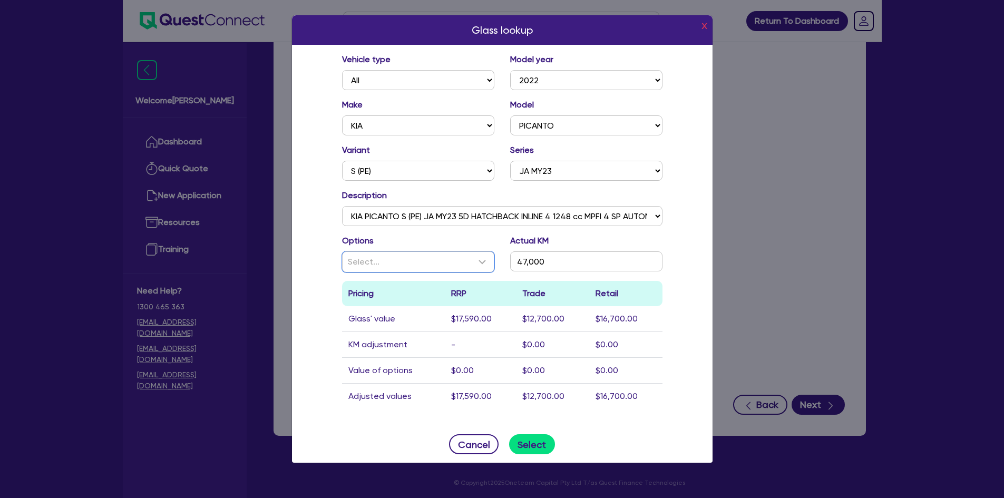
click at [462, 270] on div "Select..." at bounding box center [418, 262] width 151 height 20
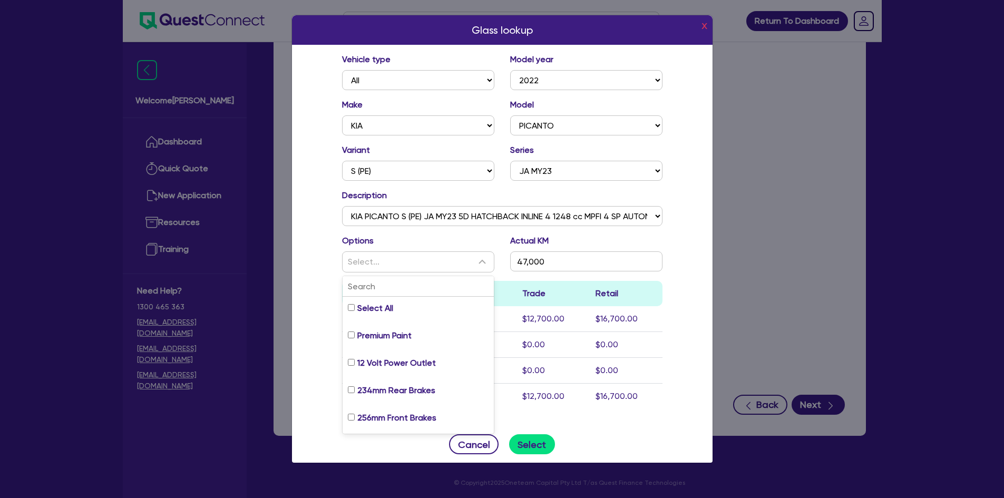
click at [674, 263] on div "Vehicle type All Model year 2025 2024 2023 2022 2021 2020 2019 2018 2017 2016 2…" at bounding box center [502, 235] width 421 height 381
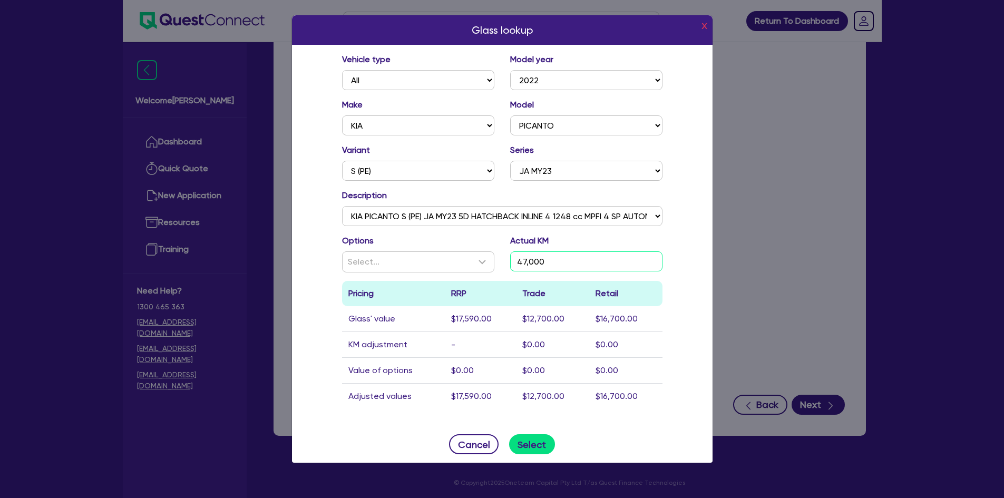
click at [564, 261] on input "47,000" at bounding box center [586, 261] width 152 height 20
type input "89,000"
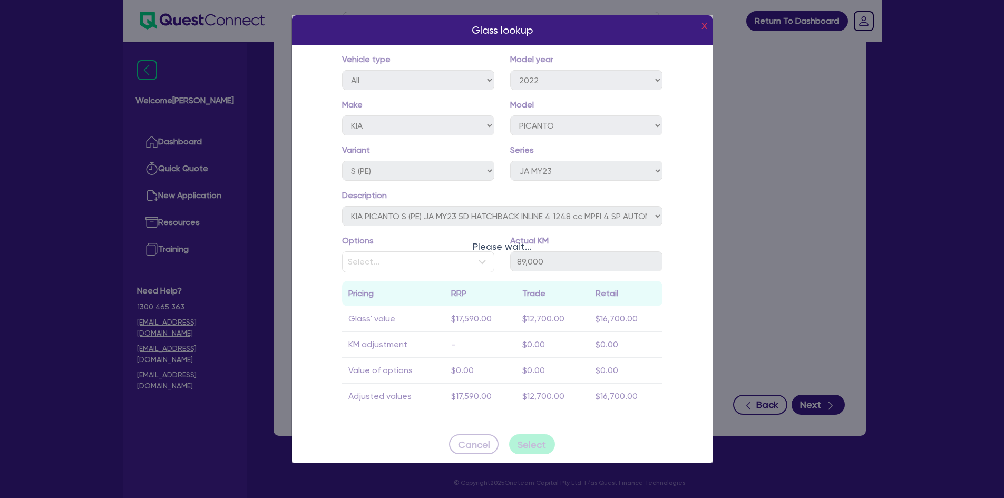
click at [678, 259] on div "Glass lookup x Vehicle type All Model year 2025 2024 2023 2022 2021 2020 2019 2…" at bounding box center [502, 239] width 422 height 448
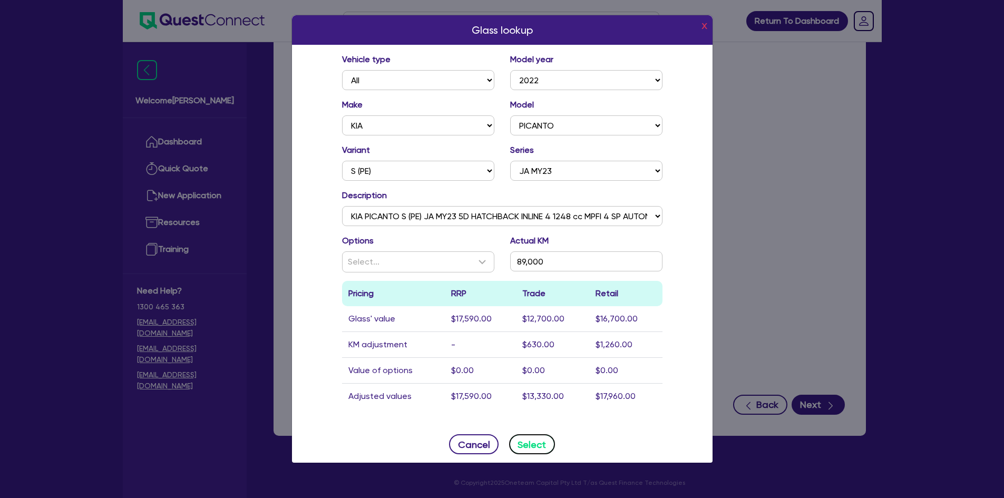
click at [532, 442] on button "Select" at bounding box center [532, 444] width 46 height 20
type input "KIA"
type input "PICANTO"
type input "89,000"
type input "$17,960"
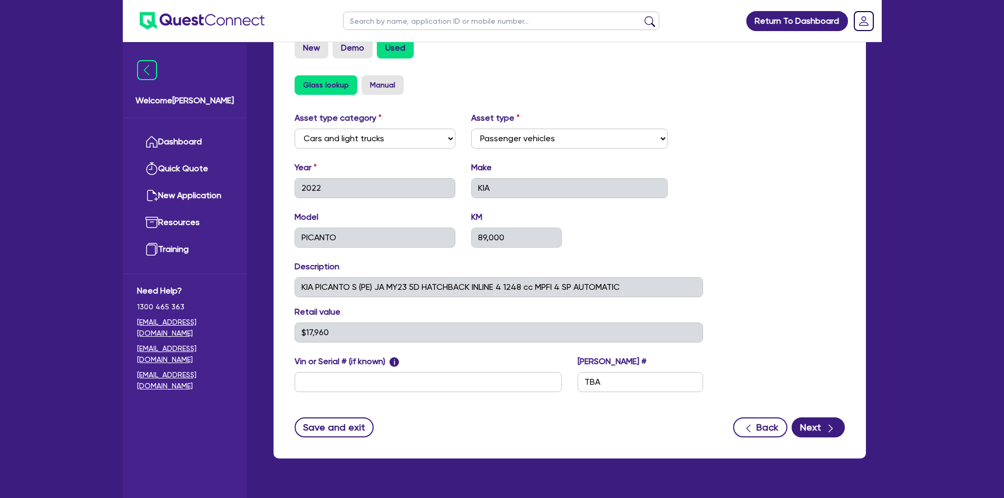
scroll to position [368, 0]
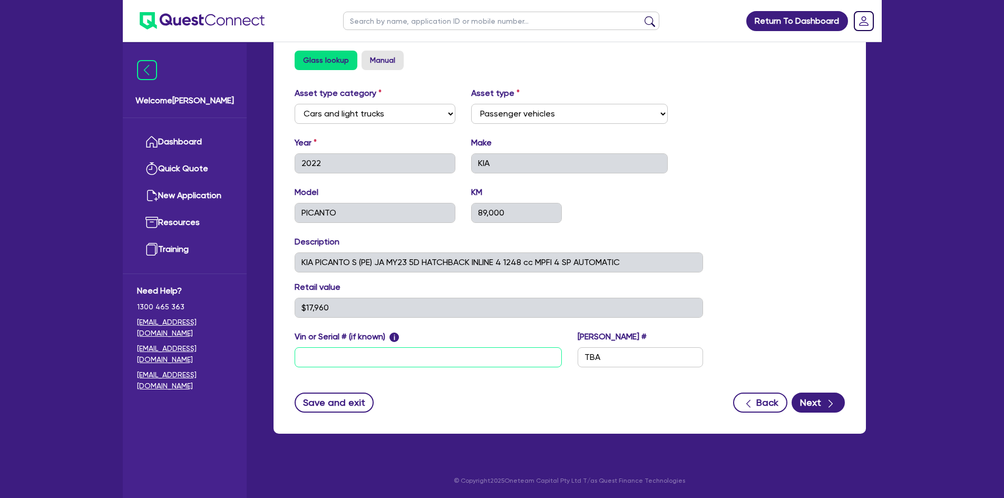
click at [461, 359] on input "text" at bounding box center [428, 357] width 267 height 20
click at [530, 360] on input "text" at bounding box center [428, 357] width 267 height 20
paste input "KNAB2512MPT994964"
type input "KNAB2512MPT994964"
drag, startPoint x: 648, startPoint y: 356, endPoint x: 576, endPoint y: 360, distance: 71.2
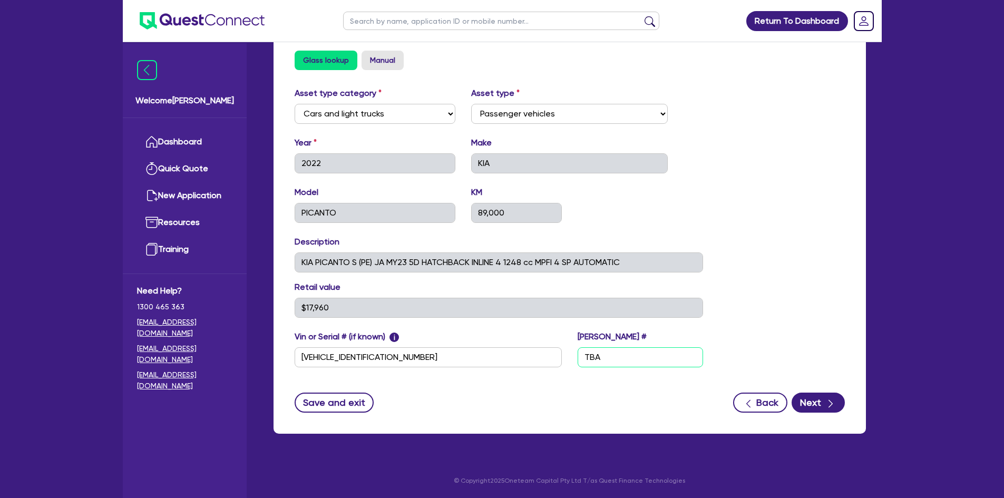
click at [576, 360] on div "Rego # TBA" at bounding box center [640, 348] width 141 height 37
paste input "EUU64Q"
type input "EUU64Q"
click at [769, 328] on div "Asset type category Select Cars and light trucks Primary assets Secondary asset…" at bounding box center [570, 233] width 566 height 293
click at [810, 396] on button "Next" at bounding box center [817, 403] width 53 height 20
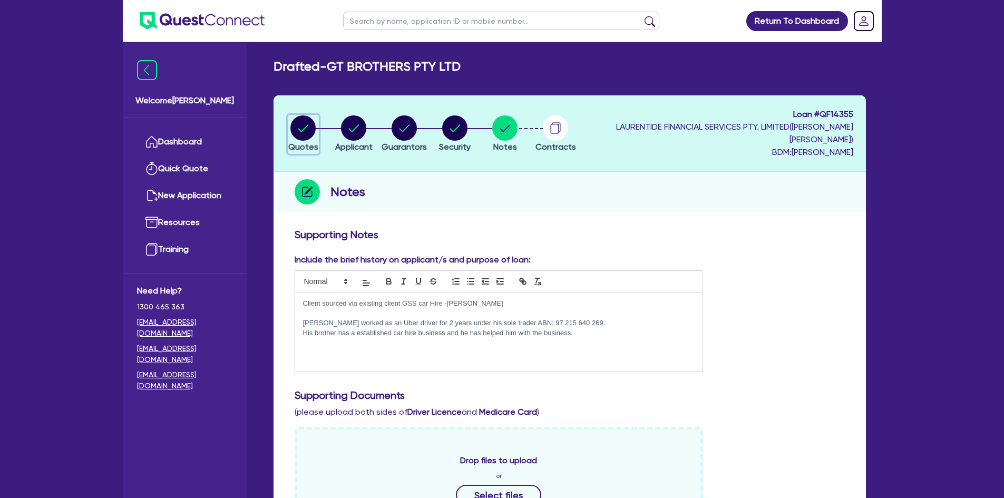
click at [312, 130] on circle "button" at bounding box center [302, 127] width 25 height 25
select select "Quest Finance - Own Book"
select select "CARS_AND_LIGHT_TRUCKS"
select select "PASSENGER_VEHICLES"
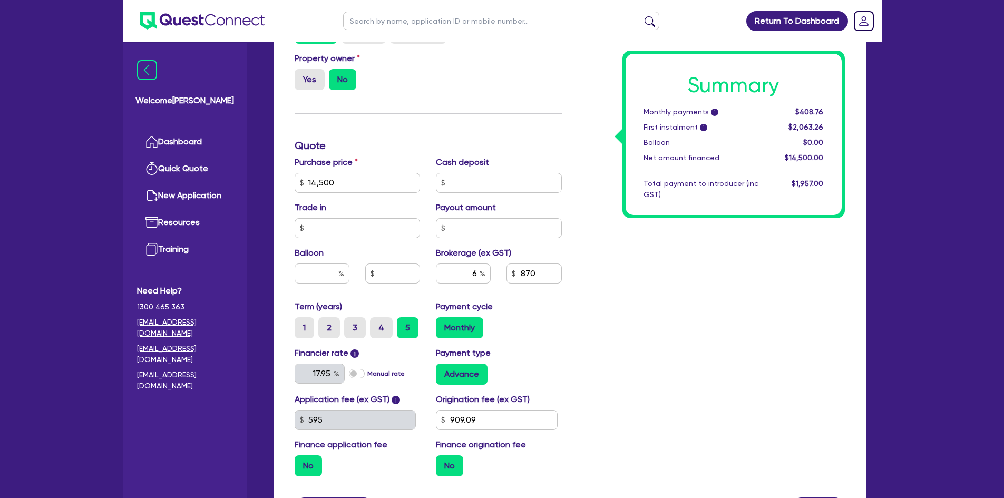
scroll to position [474, 0]
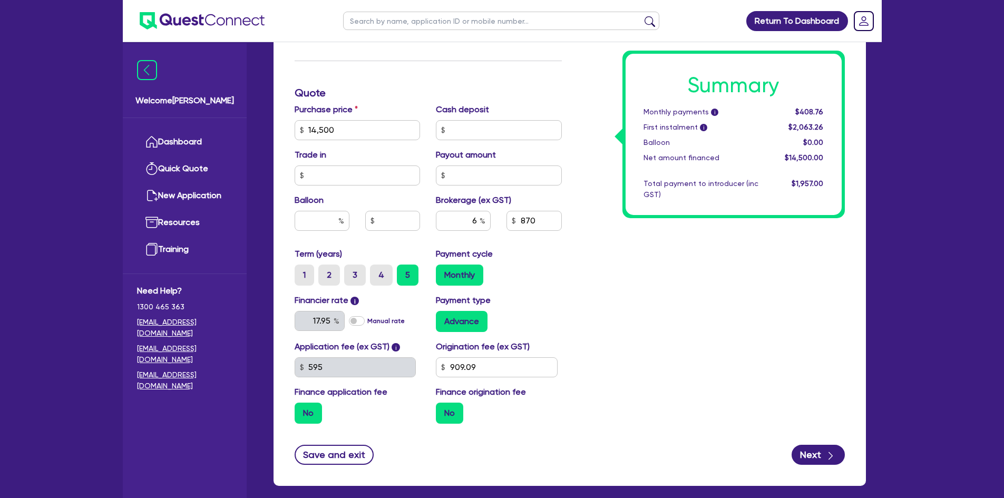
click at [456, 416] on label "No" at bounding box center [449, 413] width 27 height 21
click at [443, 409] on input "No" at bounding box center [439, 406] width 7 height 7
click at [452, 408] on label "No" at bounding box center [449, 413] width 27 height 21
click at [443, 408] on input "No" at bounding box center [439, 406] width 7 height 7
click at [604, 408] on div "Summary Monthly payments i $408.76 First instalment i $2,063.26 Balloon $0.00 N…" at bounding box center [711, 93] width 283 height 678
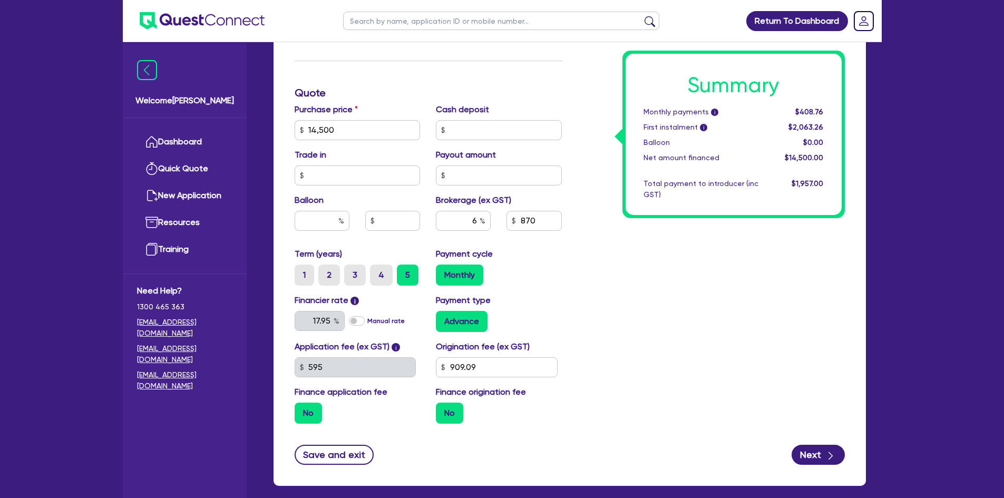
drag, startPoint x: 687, startPoint y: 383, endPoint x: 672, endPoint y: 354, distance: 32.3
click at [687, 383] on div "Summary Monthly payments i $408.76 First instalment i $2,063.26 Balloon $0.00 N…" at bounding box center [711, 93] width 283 height 678
click at [814, 458] on button "Next" at bounding box center [817, 455] width 53 height 20
type input "14,500"
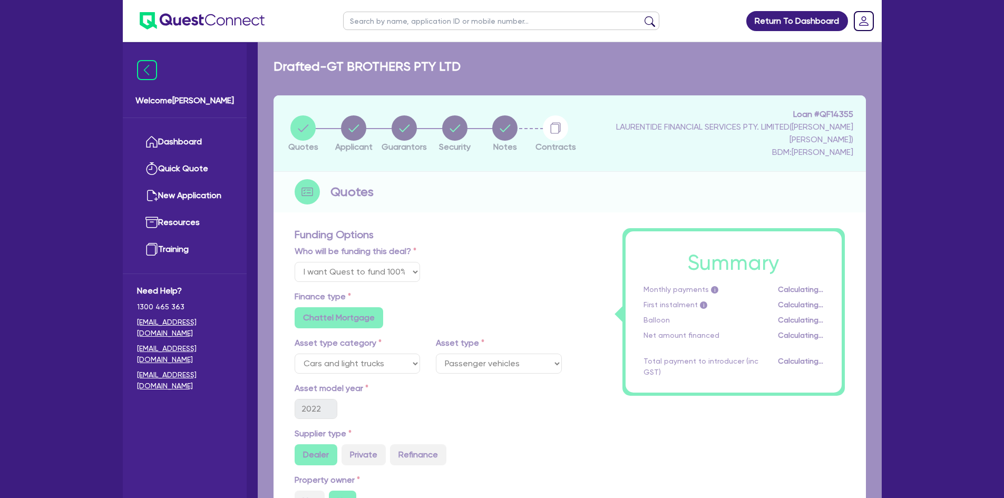
select select "COMPANY"
select select "RENTAL_REAL_ESTATE"
select select "MOTOR_VEHICLES"
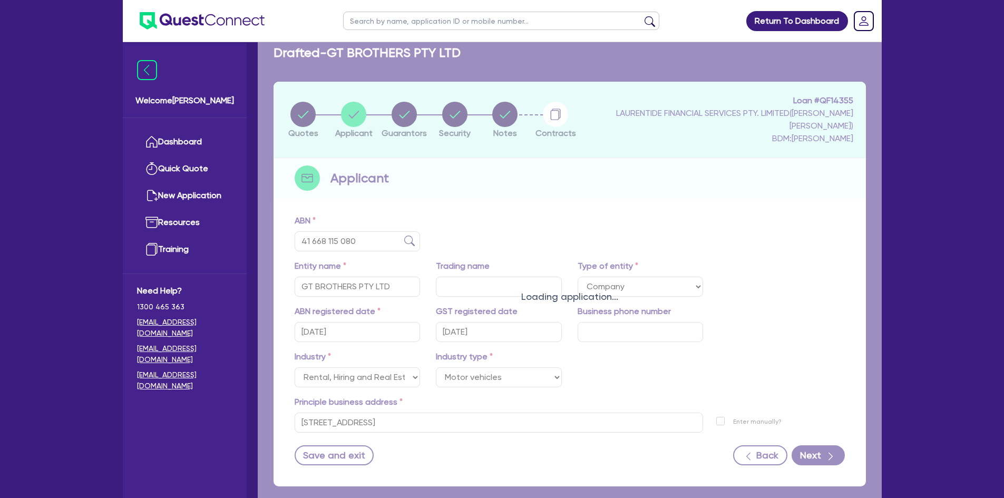
scroll to position [53, 0]
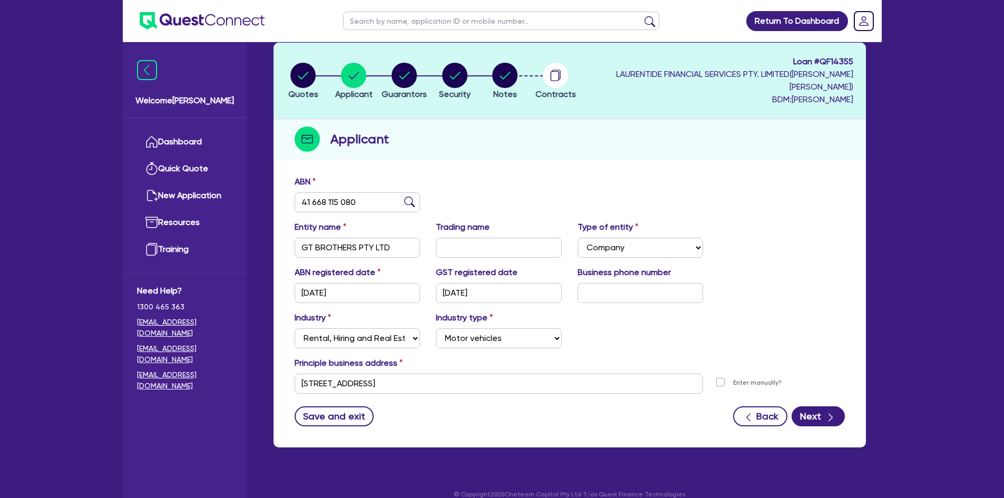
click at [733, 383] on label "Enter manually?" at bounding box center [757, 383] width 48 height 10
click at [721, 383] on input "Enter manually?" at bounding box center [723, 382] width 8 height 10
checkbox input "true"
select select
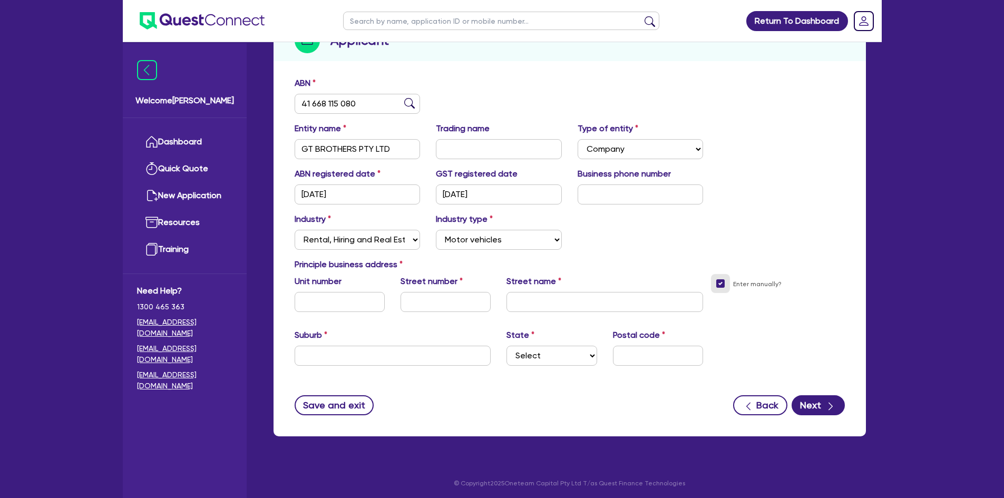
scroll to position [154, 0]
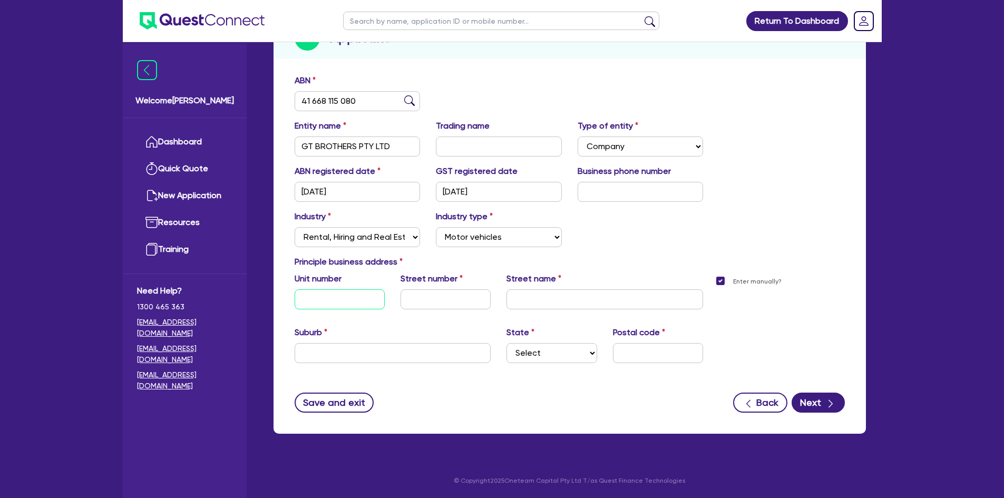
click at [320, 300] on input "text" at bounding box center [340, 299] width 90 height 20
click at [437, 306] on input "text" at bounding box center [445, 299] width 90 height 20
type input "33A"
click at [531, 294] on input "text" at bounding box center [604, 299] width 197 height 20
click at [446, 351] on input "text" at bounding box center [393, 353] width 197 height 20
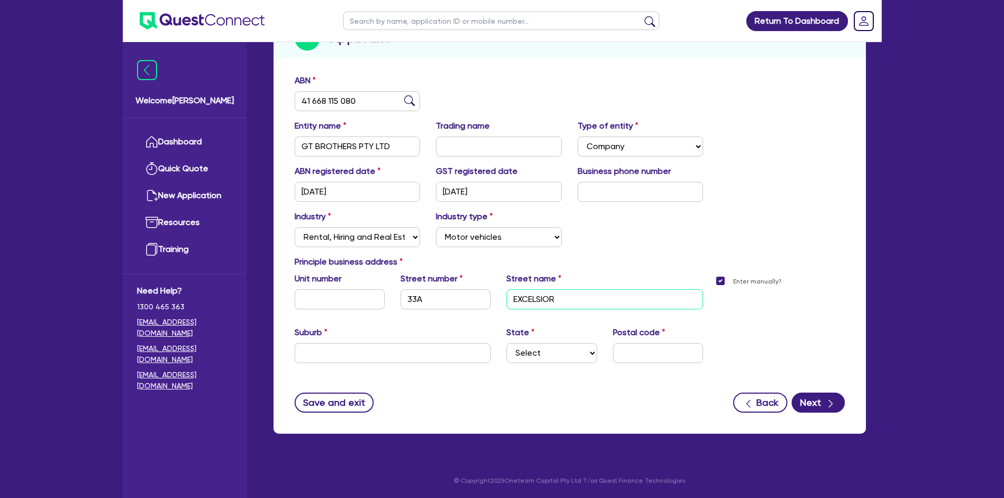
click at [599, 308] on input "EXCELSIOR" at bounding box center [604, 299] width 197 height 20
type input "EXCELSIOR ROAD"
click at [477, 348] on input "text" at bounding box center [393, 353] width 197 height 20
type input "MOUNT COLAH"
click at [540, 353] on select "Select NSW VIC QLD TAS ACT SA NT WA" at bounding box center [551, 353] width 90 height 20
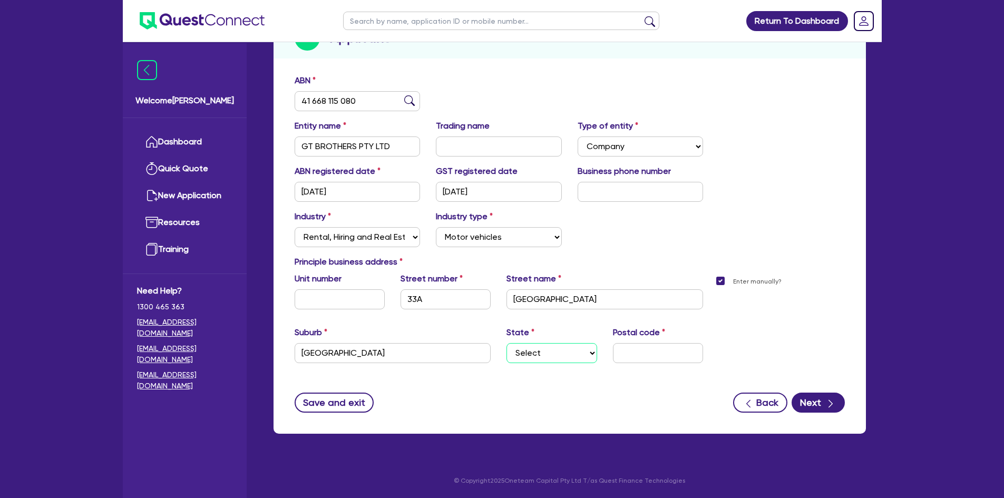
select select "NSW"
click at [506, 343] on select "Select NSW VIC QLD TAS ACT SA NT WA" at bounding box center [551, 353] width 90 height 20
click at [624, 355] on input "text" at bounding box center [658, 353] width 90 height 20
type input "2079"
click at [719, 345] on div "Enter manually?" at bounding box center [782, 325] width 142 height 107
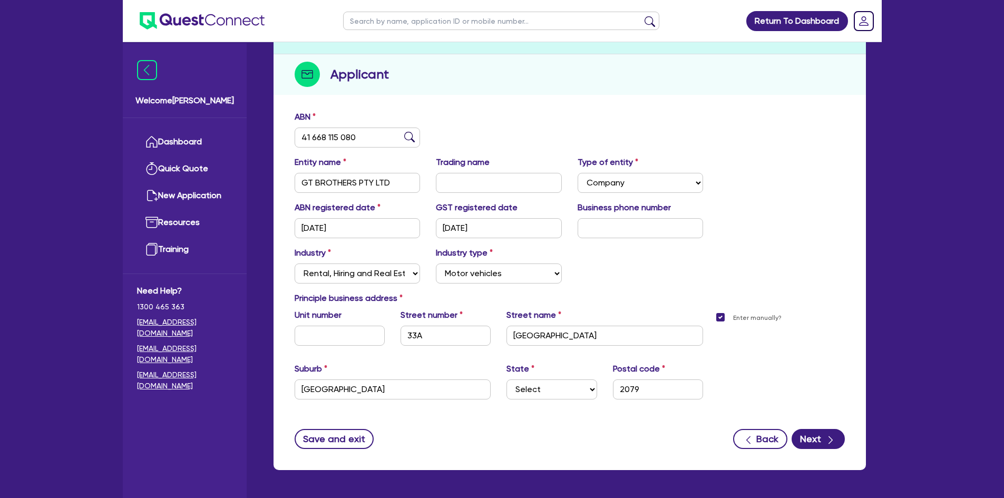
scroll to position [101, 0]
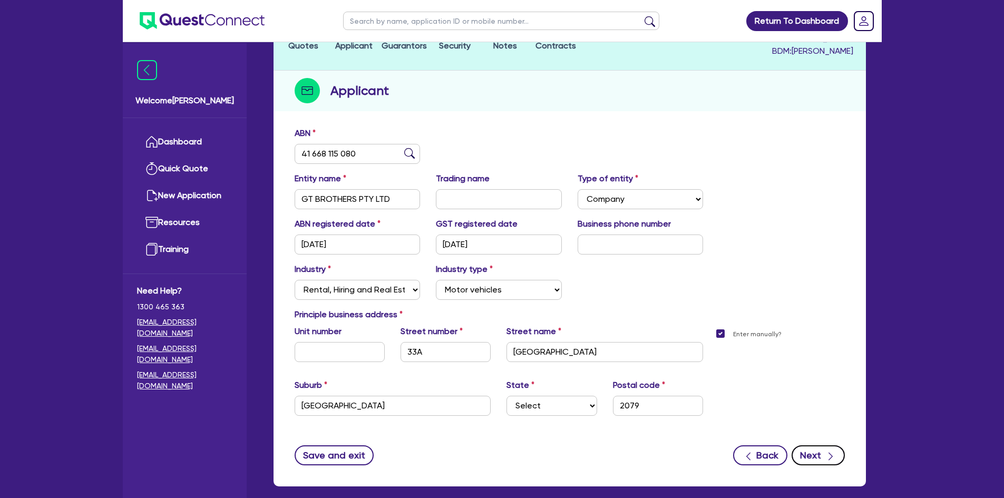
click at [824, 462] on button "Next" at bounding box center [817, 455] width 53 height 20
select select "MR"
select select "NSW"
select select "MARRIED"
select select "CASH"
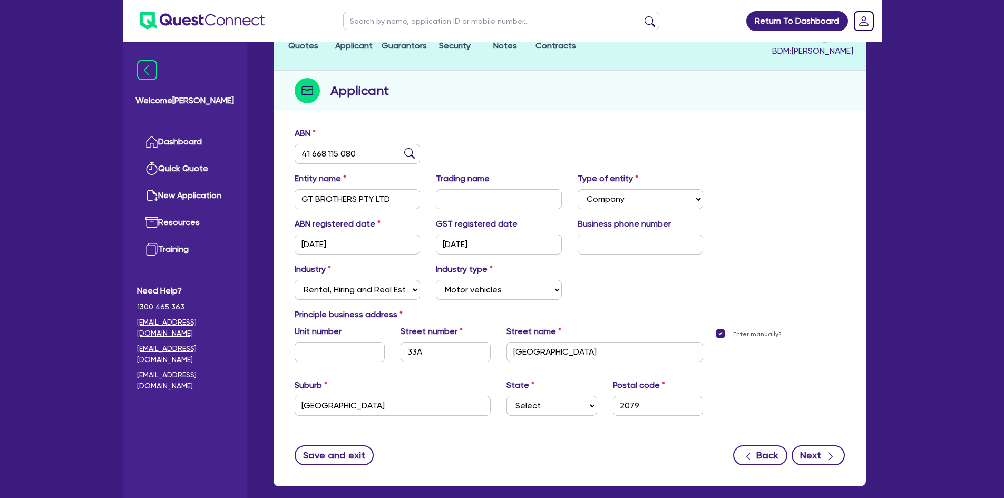
select select "HOUSEHOLD_PERSONAL"
select select "OTHER"
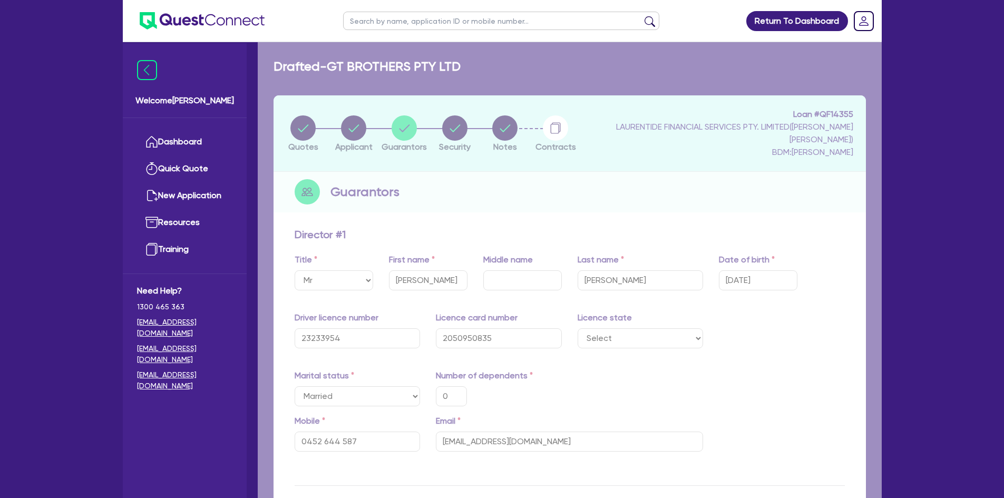
type input "0"
type input "0452 644 587"
type input "10,000"
type input "40,000"
type input "300,000"
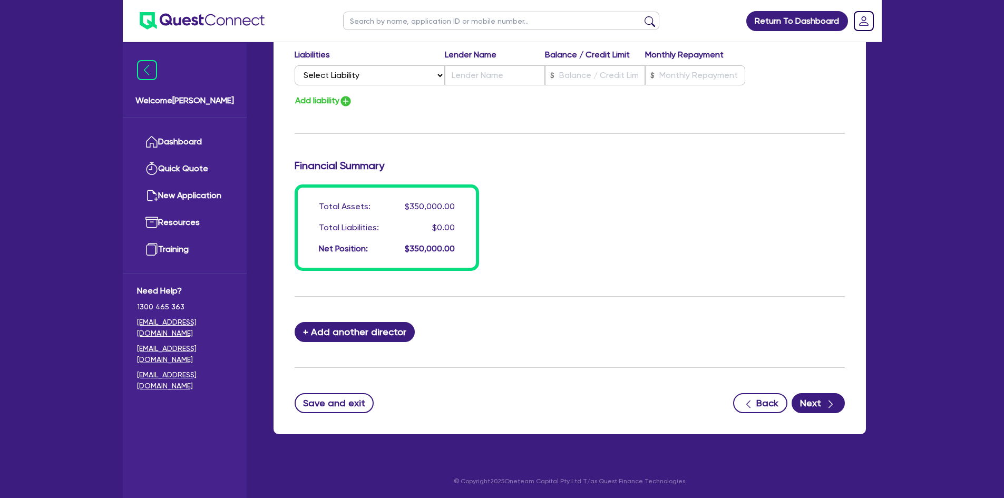
scroll to position [786, 0]
click at [822, 400] on button "Next" at bounding box center [817, 403] width 53 height 20
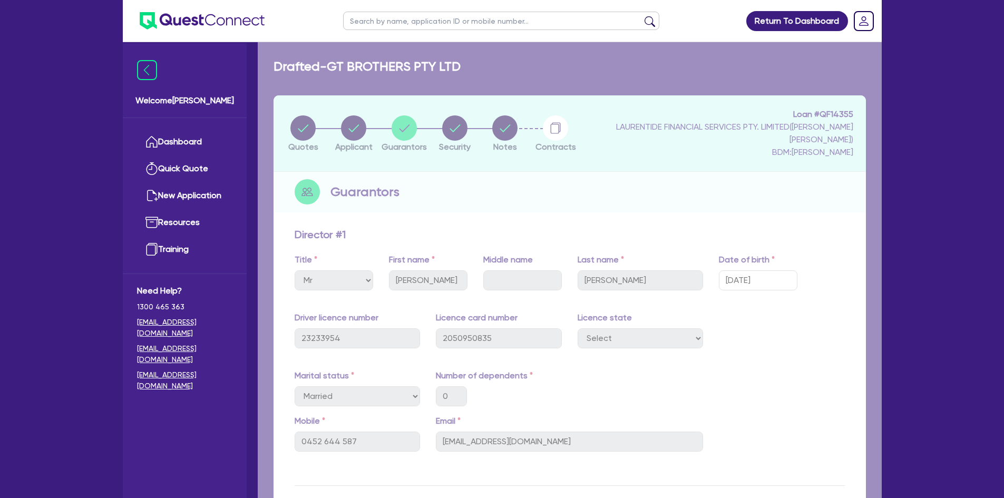
select select "CARS_AND_LIGHT_TRUCKS"
select select "PASSENGER_VEHICLES"
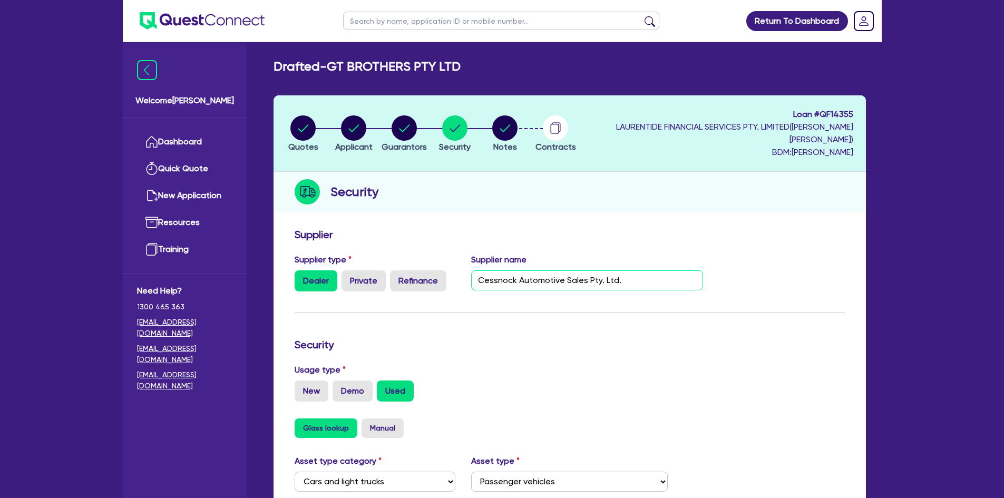
click at [635, 275] on input "Cessnock Automotive Sales Pty. Ltd." at bounding box center [587, 280] width 232 height 20
type input "Cessnock Automotive Sales Pty. Ltd. T/AS HUNTER BUDGET CARS"
click at [746, 267] on div "Supplier type Dealer Private Refinance Supplier name Cessnock Automotive Sales …" at bounding box center [570, 276] width 566 height 46
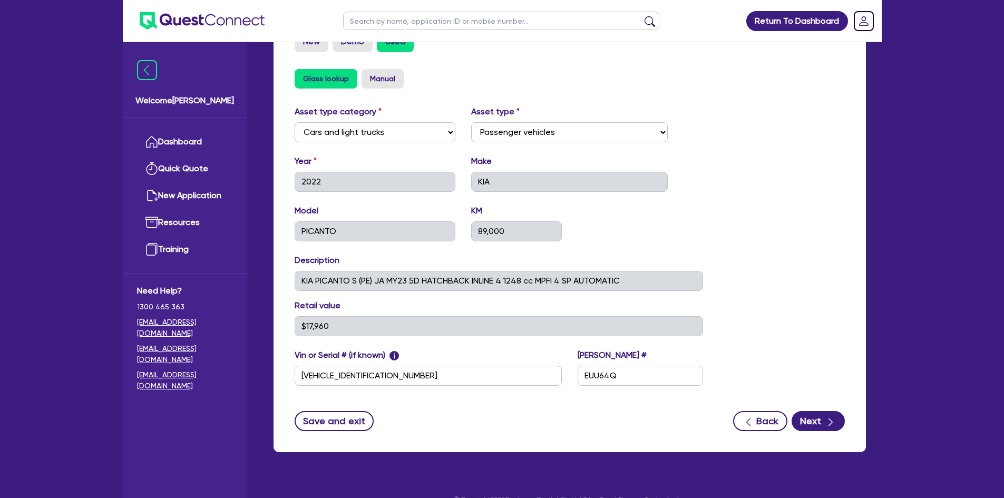
scroll to position [368, 0]
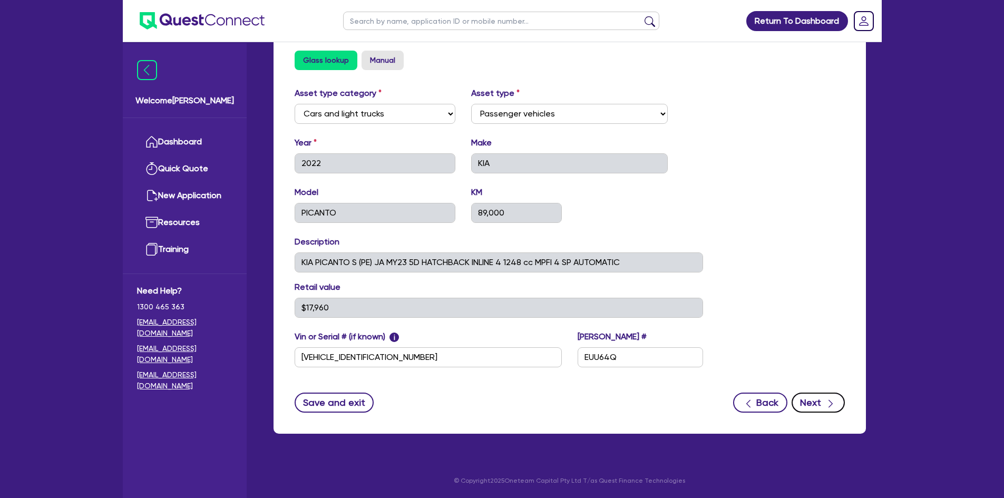
click at [805, 403] on button "Next" at bounding box center [817, 403] width 53 height 20
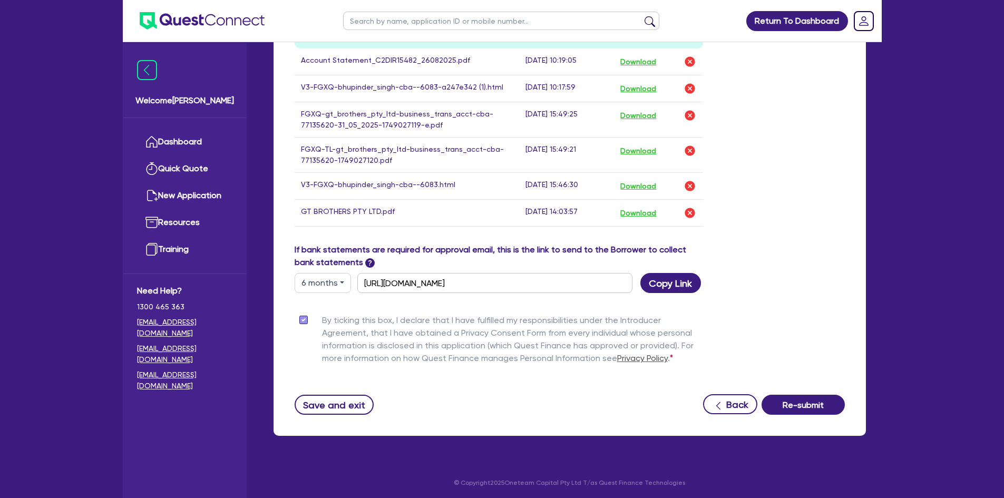
scroll to position [531, 0]
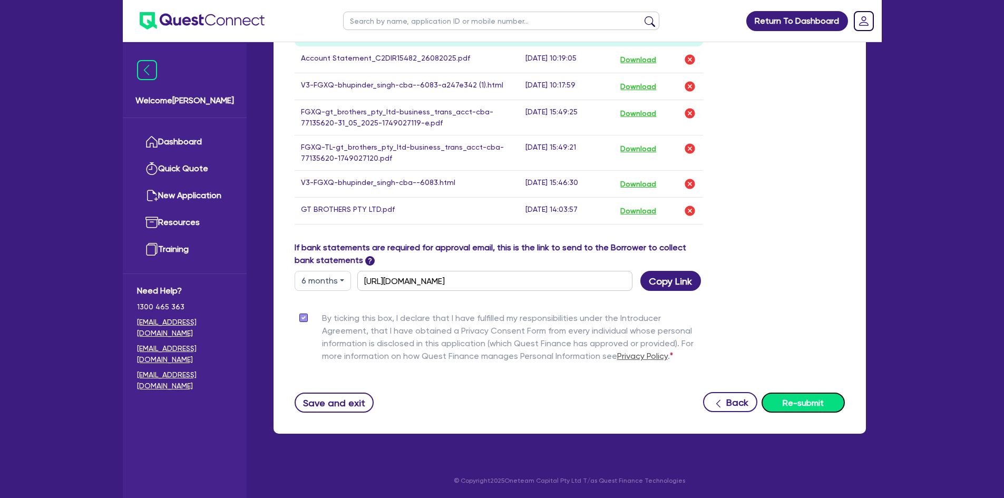
click at [810, 400] on button "Re-submit" at bounding box center [802, 403] width 83 height 20
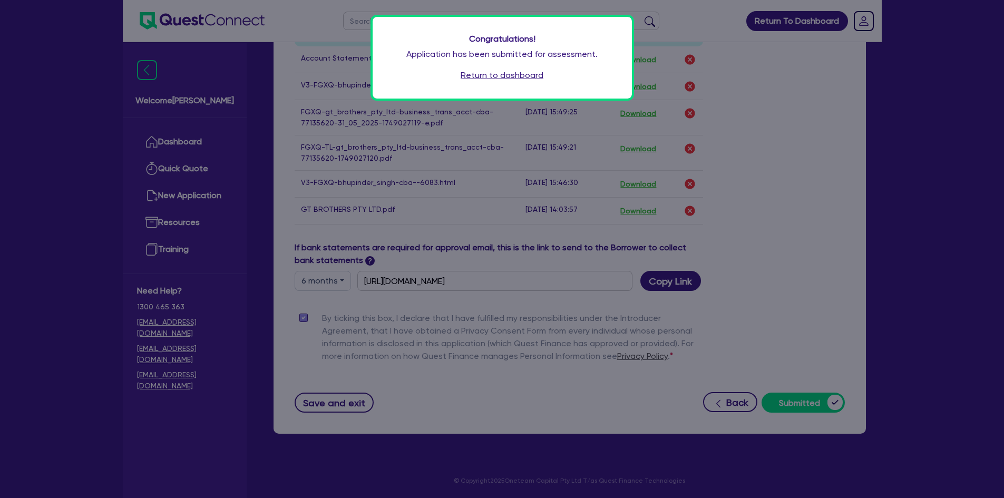
click at [501, 79] on link "Return to dashboard" at bounding box center [502, 75] width 83 height 13
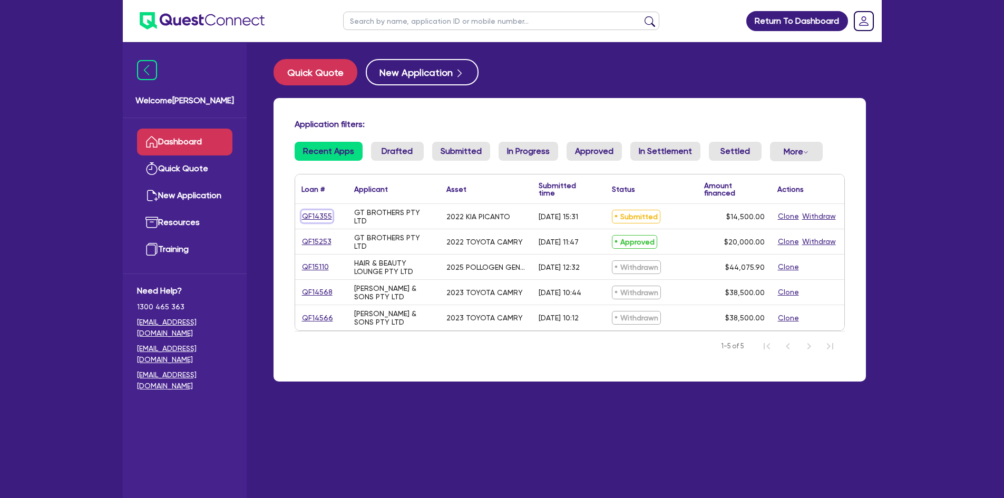
click at [317, 216] on link "QF14355" at bounding box center [316, 216] width 31 height 12
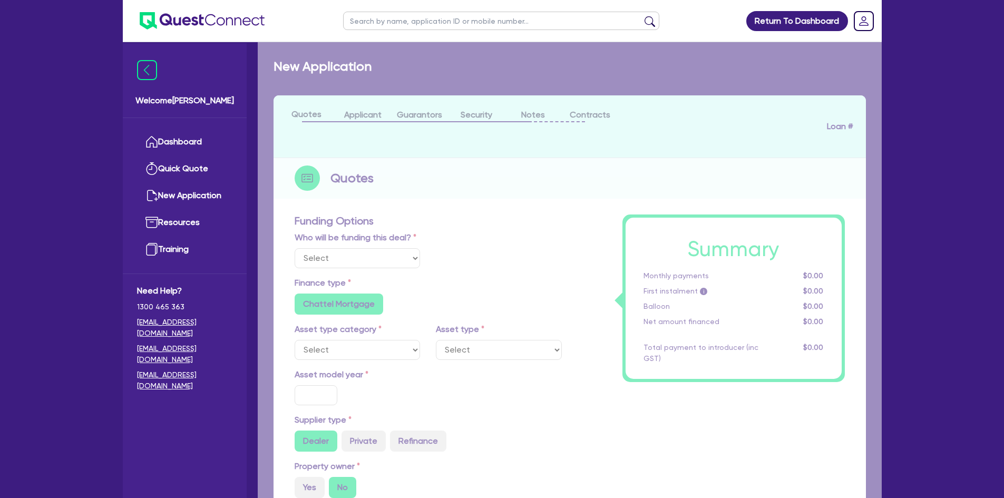
select select "Quest Finance - Own Book"
select select "CARS_AND_LIGHT_TRUCKS"
type input "2022"
type input "14,500"
type input "6"
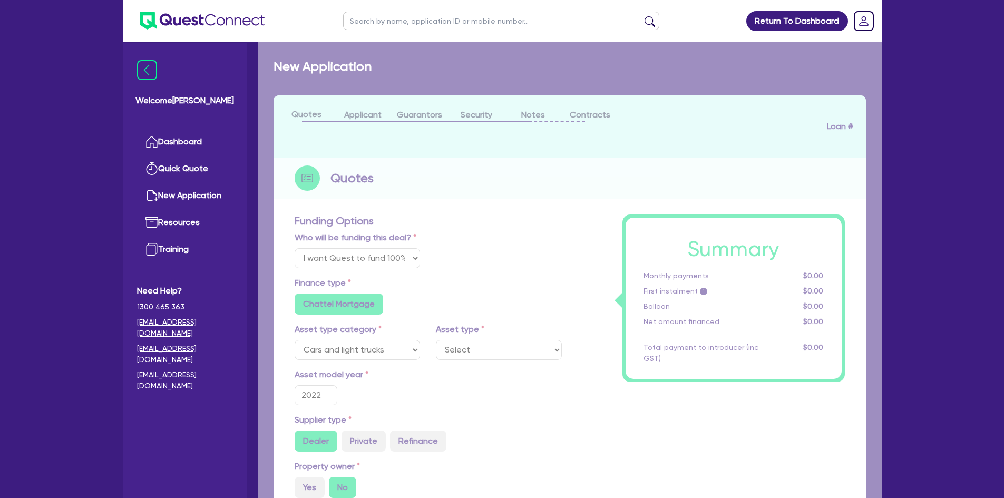
type input "870"
type input "17.95"
type input "909.09"
select select "PASSENGER_VEHICLES"
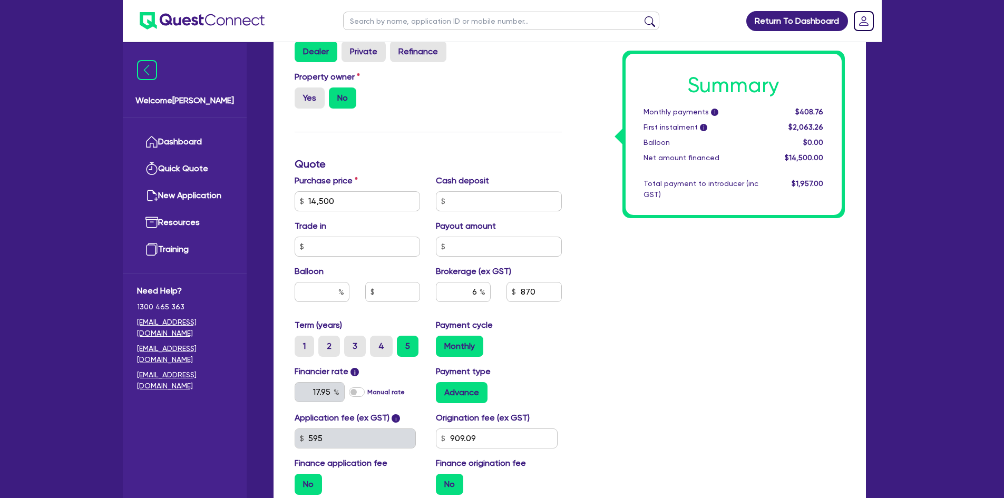
scroll to position [422, 0]
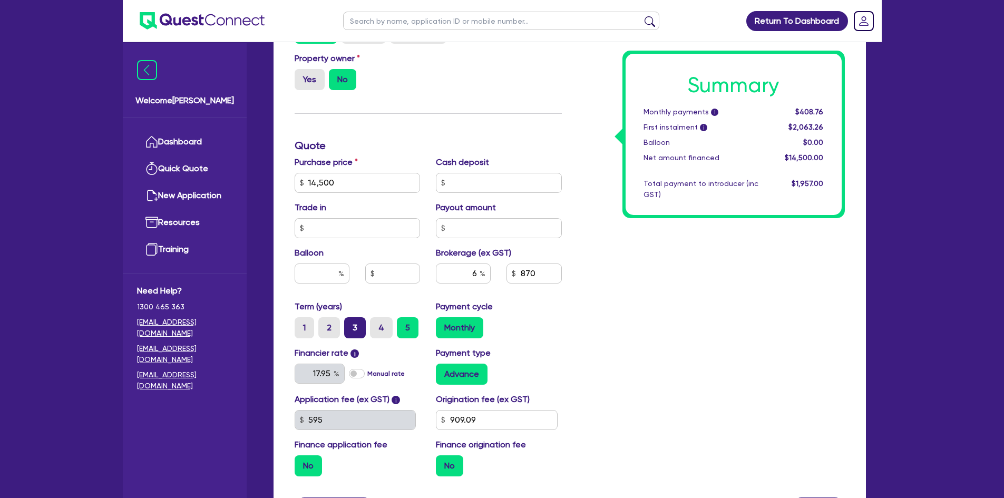
click at [355, 331] on label "3" at bounding box center [355, 327] width 22 height 21
click at [351, 324] on input "3" at bounding box center [347, 320] width 7 height 7
radio input "true"
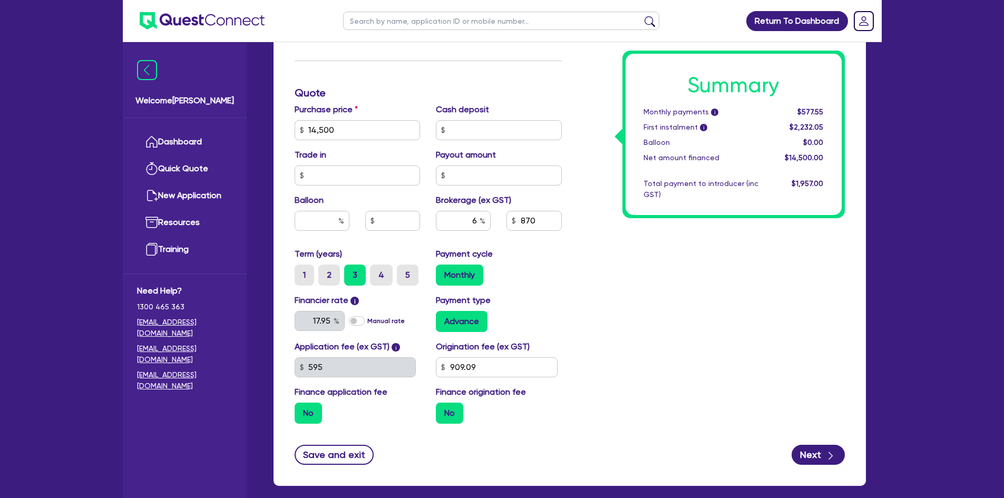
click at [780, 348] on div "Summary Monthly payments i $577.55 First instalment i $2,232.05 Balloon $0.00 N…" at bounding box center [711, 93] width 283 height 678
click at [820, 459] on button "Next" at bounding box center [817, 455] width 53 height 20
type input "14,500"
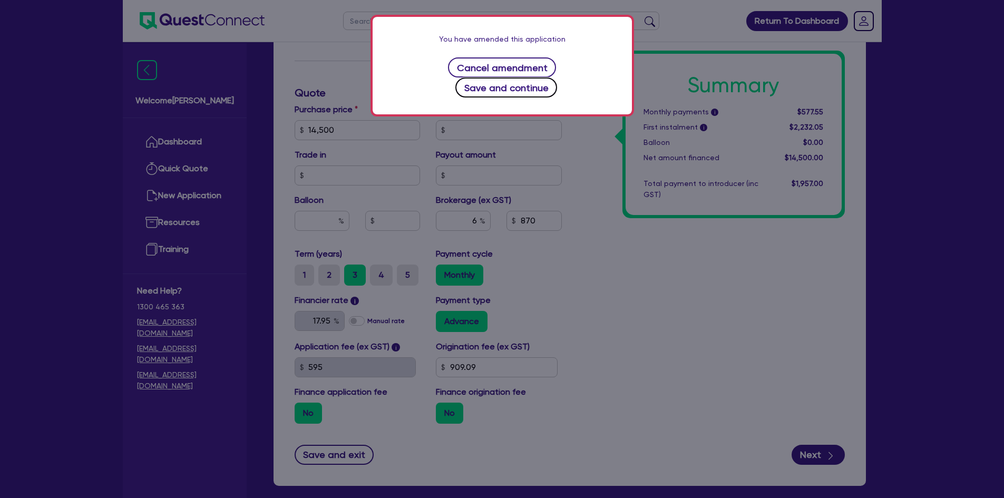
click at [553, 77] on button "Save and continue" at bounding box center [506, 87] width 102 height 20
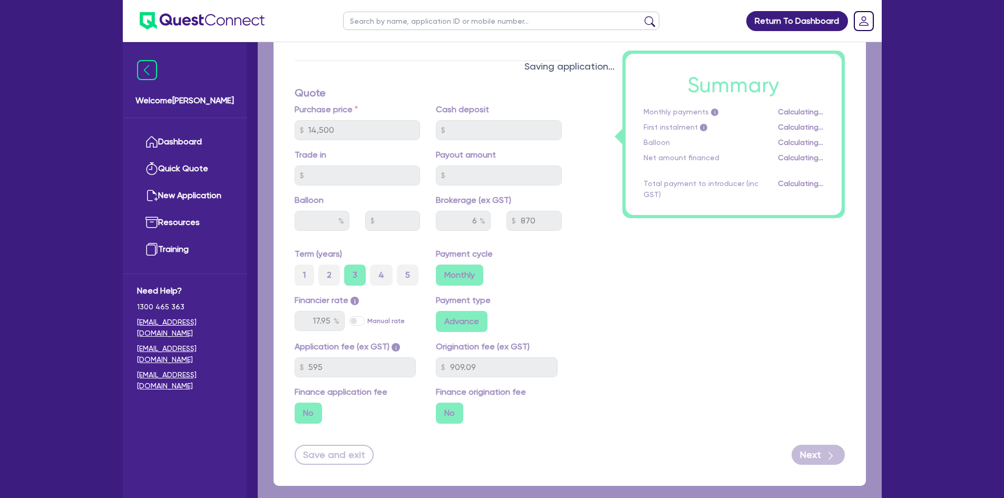
select select "COMPANY"
select select "RENTAL_REAL_ESTATE"
select select "MOTOR_VEHICLES"
select select "NSW"
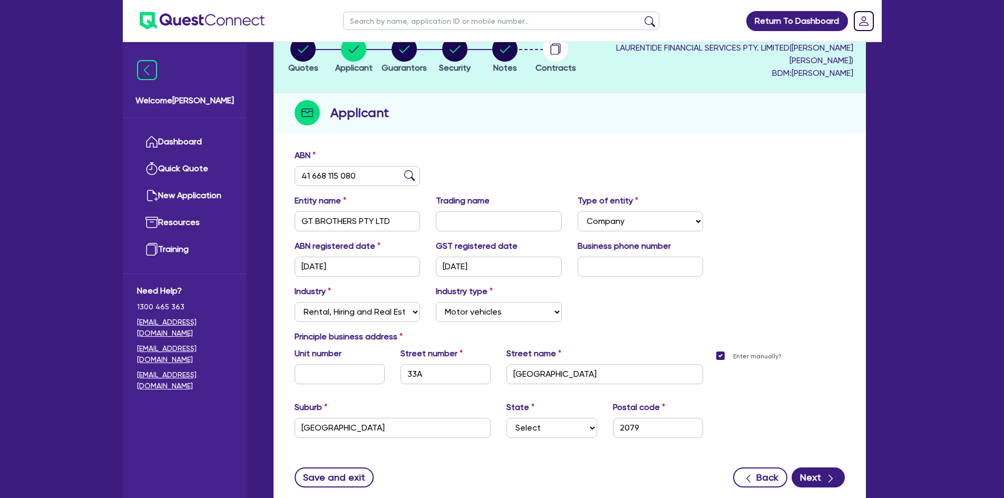
scroll to position [154, 0]
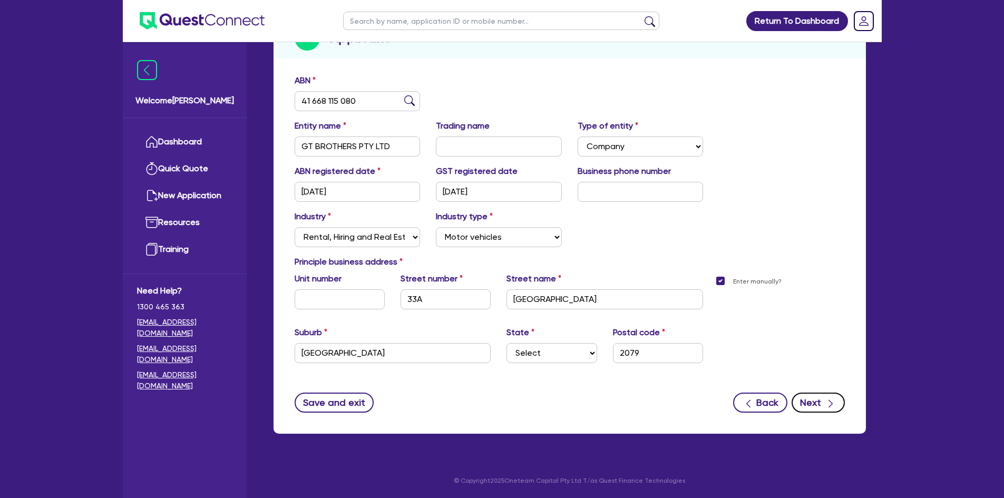
click at [834, 408] on icon "button" at bounding box center [830, 403] width 11 height 11
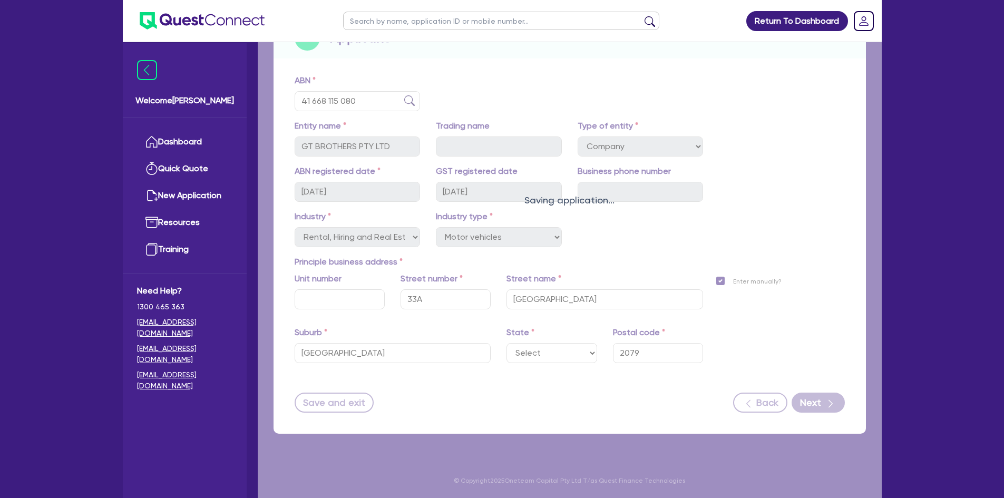
select select "MR"
select select "NSW"
select select "MARRIED"
select select "CASH"
select select "HOUSEHOLD_PERSONAL"
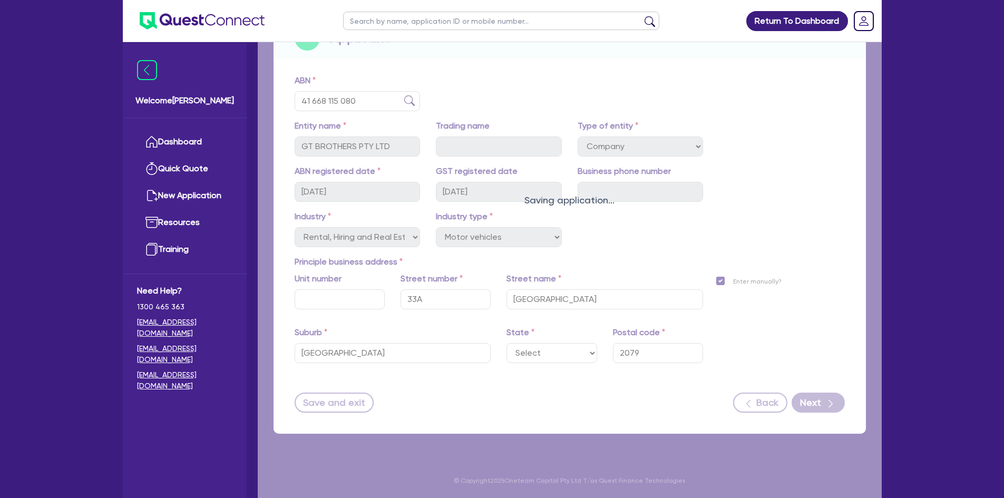
select select "OTHER"
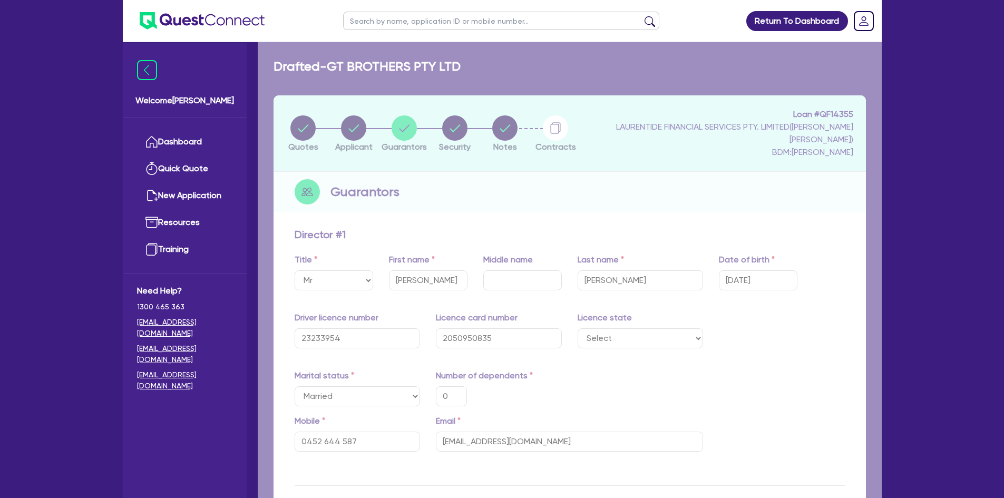
type input "0"
type input "0452 644 587"
type input "10,000"
type input "40,000"
type input "300,000"
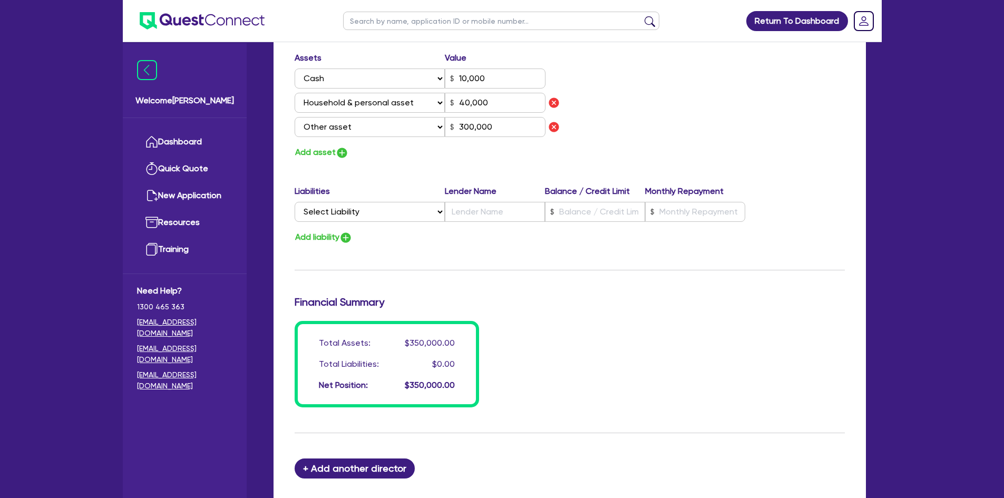
scroll to position [786, 0]
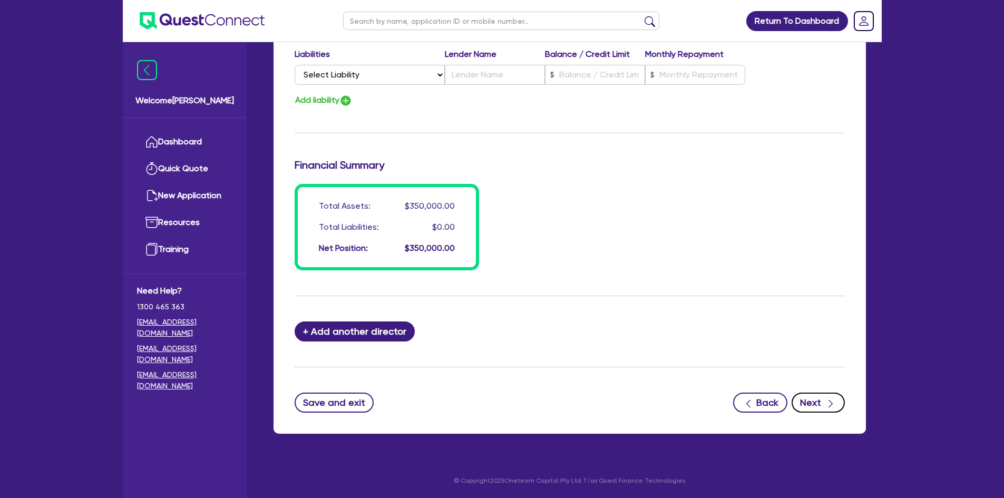
click at [814, 394] on button "Next" at bounding box center [817, 403] width 53 height 20
select select "CARS_AND_LIGHT_TRUCKS"
select select "PASSENGER_VEHICLES"
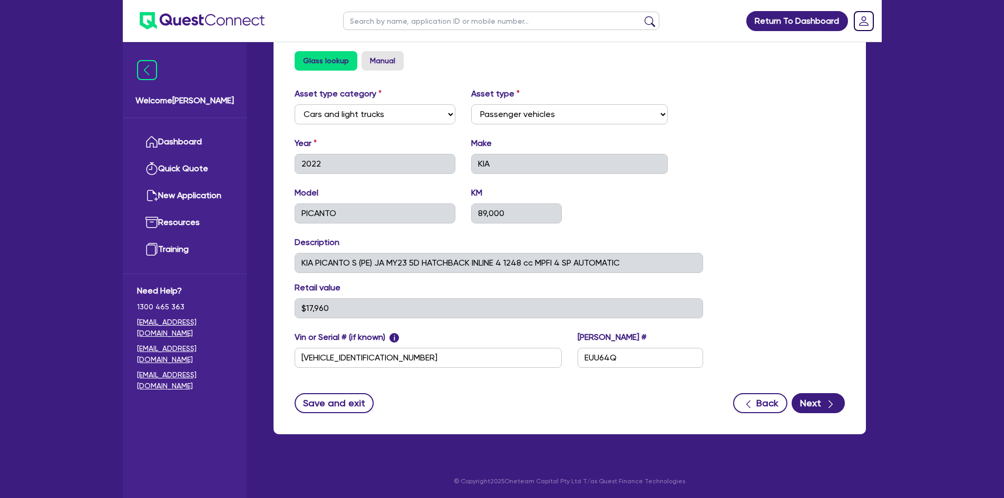
scroll to position [368, 0]
click at [825, 402] on div "button" at bounding box center [831, 402] width 12 height 13
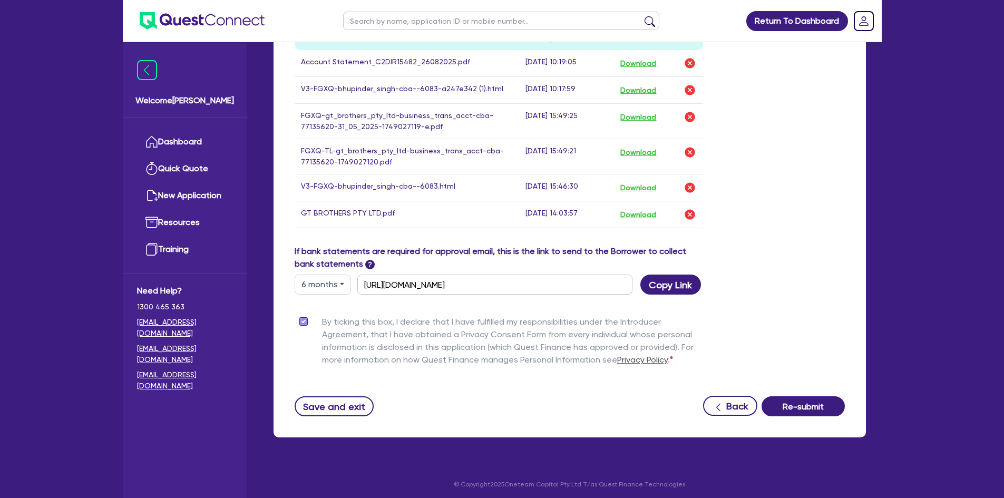
scroll to position [531, 0]
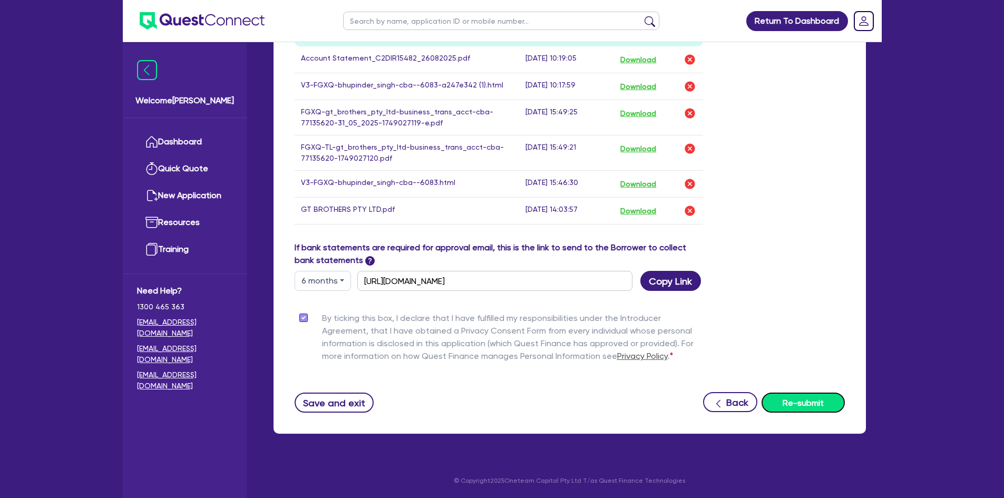
click at [827, 394] on button "Re-submit" at bounding box center [802, 403] width 83 height 20
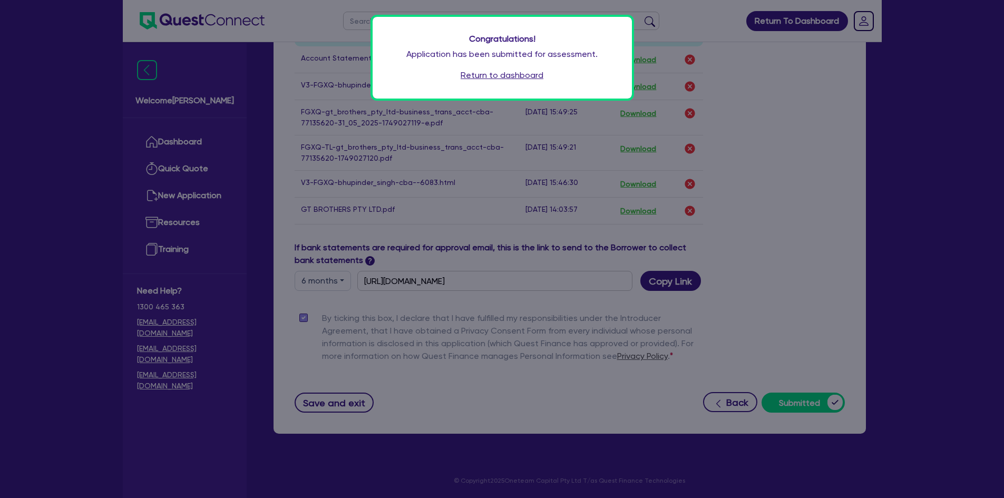
click at [505, 78] on link "Return to dashboard" at bounding box center [502, 75] width 83 height 13
